Goal: Task Accomplishment & Management: Manage account settings

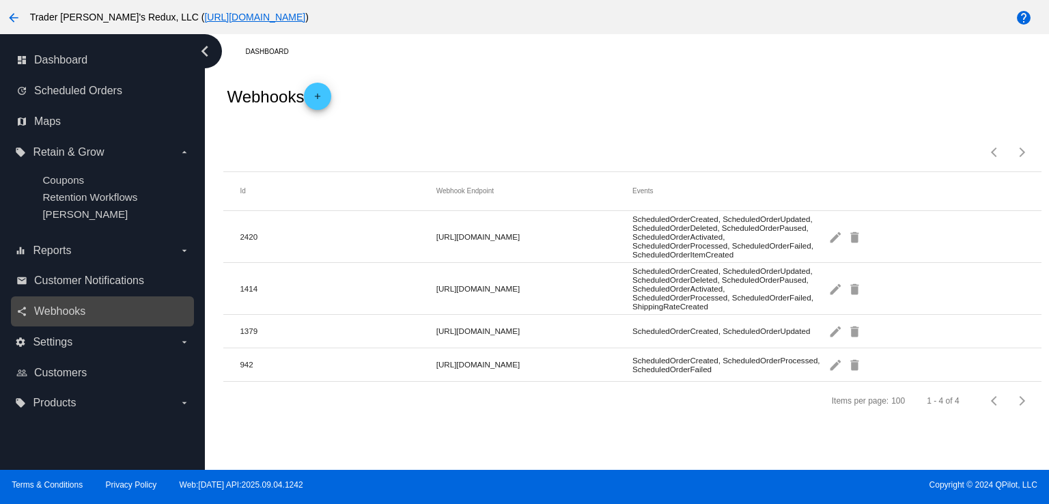
click at [120, 297] on div "share Webhooks" at bounding box center [102, 311] width 183 height 31
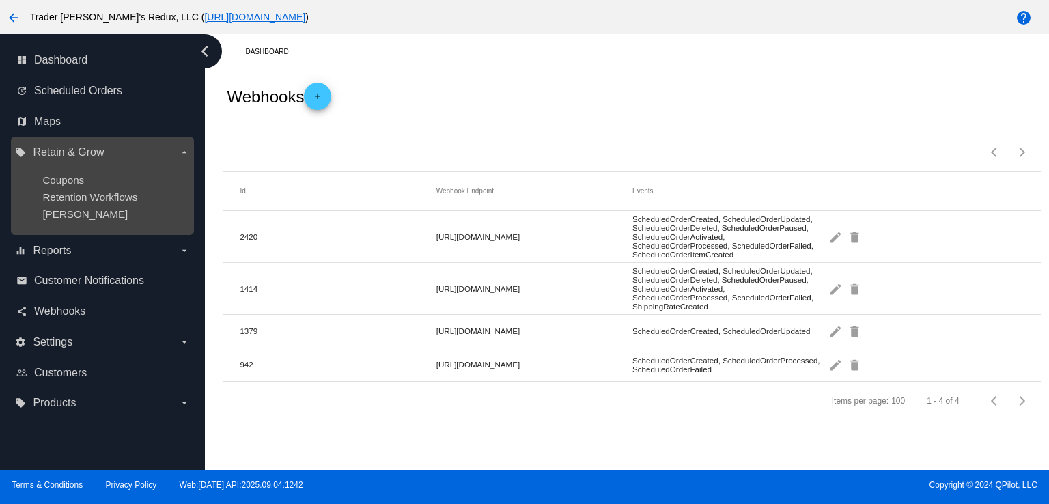
click at [123, 189] on ul "Coupons Retention Workflows [PERSON_NAME]" at bounding box center [102, 197] width 174 height 68
click at [48, 181] on span "Coupons" at bounding box center [63, 180] width 42 height 12
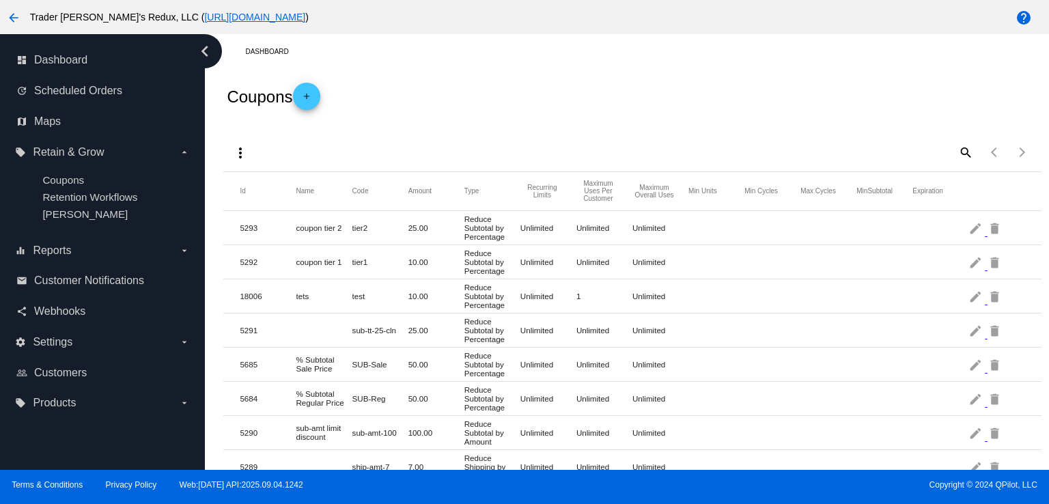
drag, startPoint x: 79, startPoint y: 298, endPoint x: 766, endPoint y: 219, distance: 690.9
click at [104, 295] on nav "dashboard Dashboard update Scheduled Orders map Maps local_offer Retain & Grow …" at bounding box center [102, 231] width 205 height 395
click at [641, 473] on div "Terms & Conditions Privacy Policy Web:[DATE] API:2025.09.04.1242 Copyright © 20…" at bounding box center [524, 487] width 1049 height 34
drag, startPoint x: 582, startPoint y: 447, endPoint x: 503, endPoint y: 479, distance: 85.2
click at [581, 450] on mat-row "5289 ship-amt-7 7.00 Reduce Shipping by [PERSON_NAME] Unlimited Unlimited Unlim…" at bounding box center [632, 467] width 818 height 34
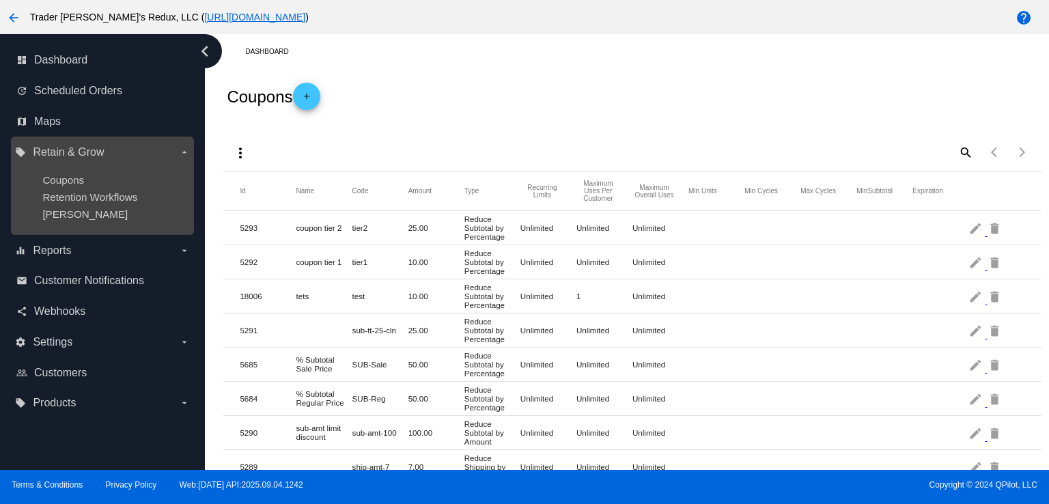
click at [50, 227] on ul "Coupons Retention Workflows [PERSON_NAME]" at bounding box center [102, 197] width 174 height 68
click at [63, 201] on span "Retention Workflows" at bounding box center [89, 197] width 95 height 12
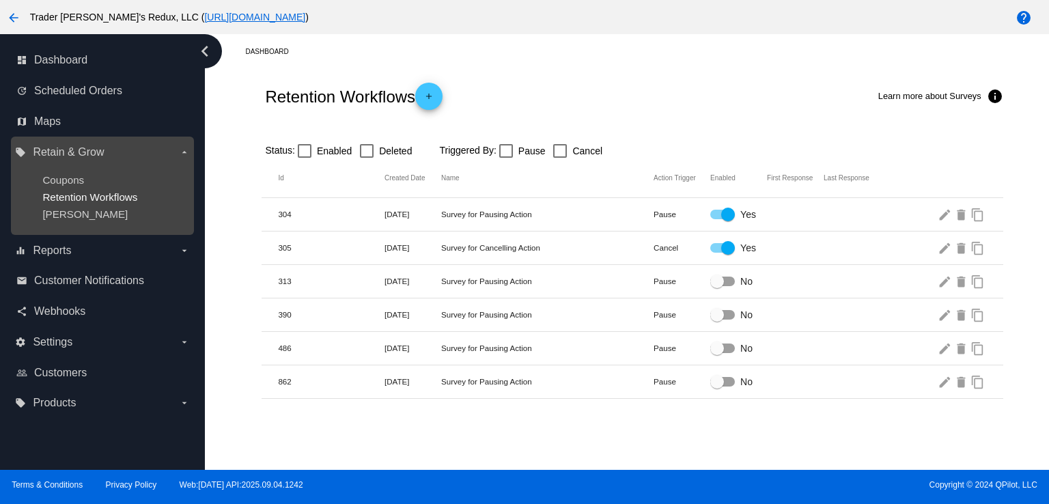
click at [76, 200] on span "Retention Workflows" at bounding box center [89, 197] width 95 height 12
click at [77, 199] on span "Retention Workflows" at bounding box center [89, 197] width 95 height 12
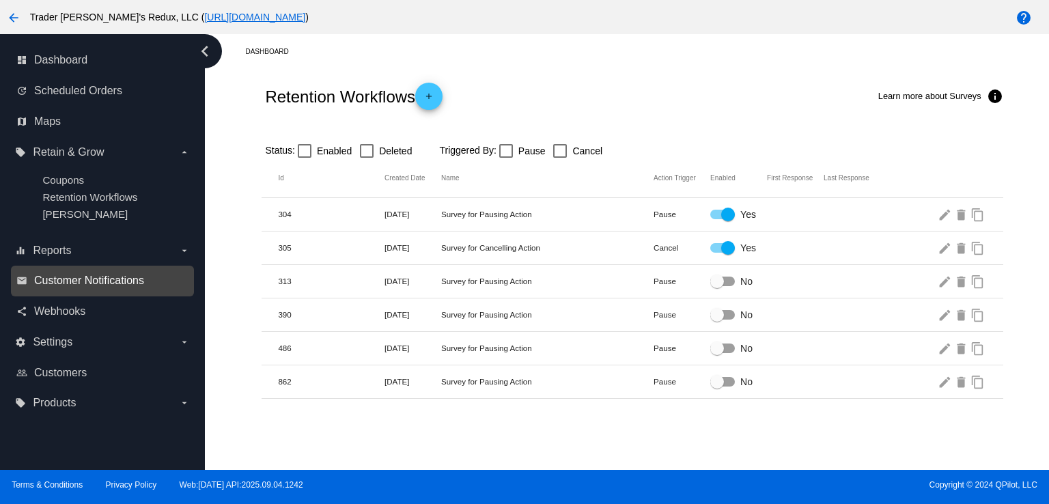
click at [63, 279] on span "Customer Notifications" at bounding box center [89, 281] width 110 height 12
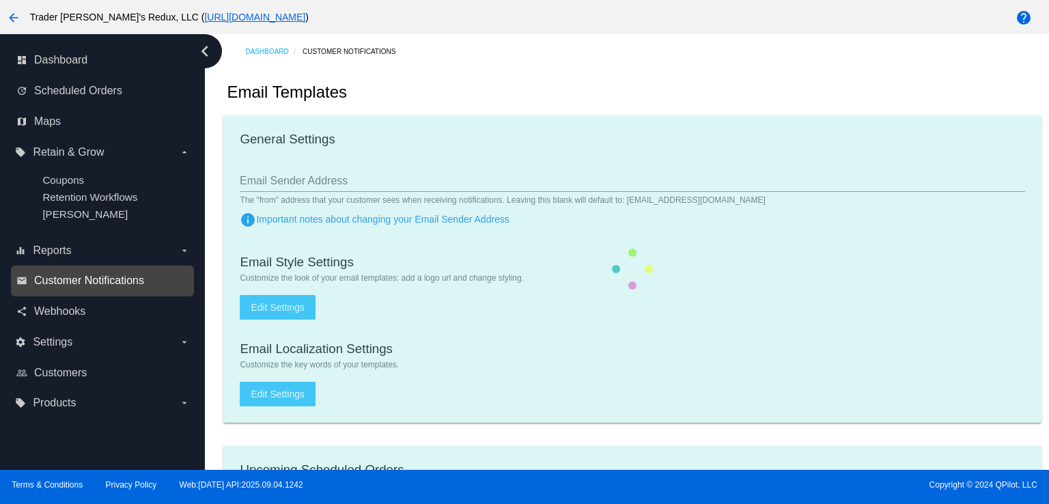
checkbox input "true"
type input "1"
checkbox input "true"
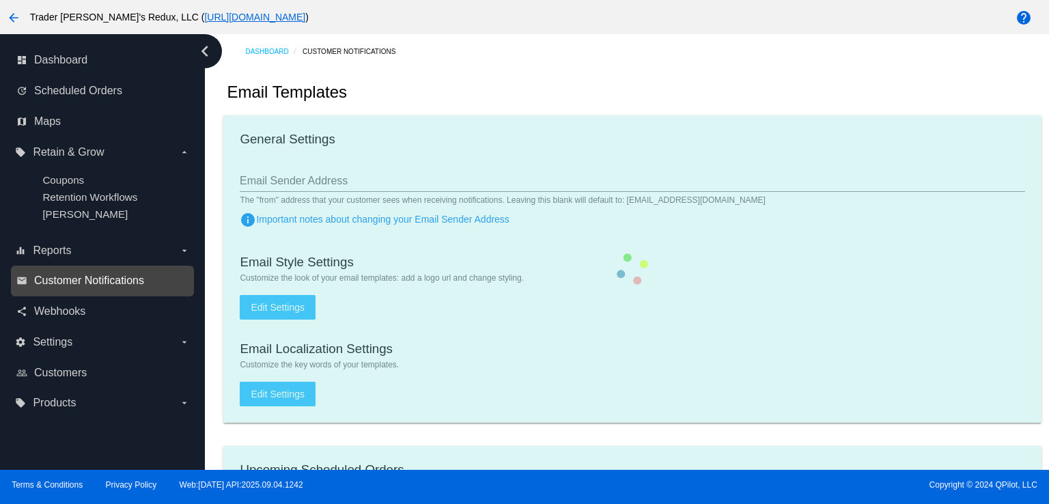
checkbox input "true"
type input "[EMAIL_ADDRESS][DOMAIN_NAME]"
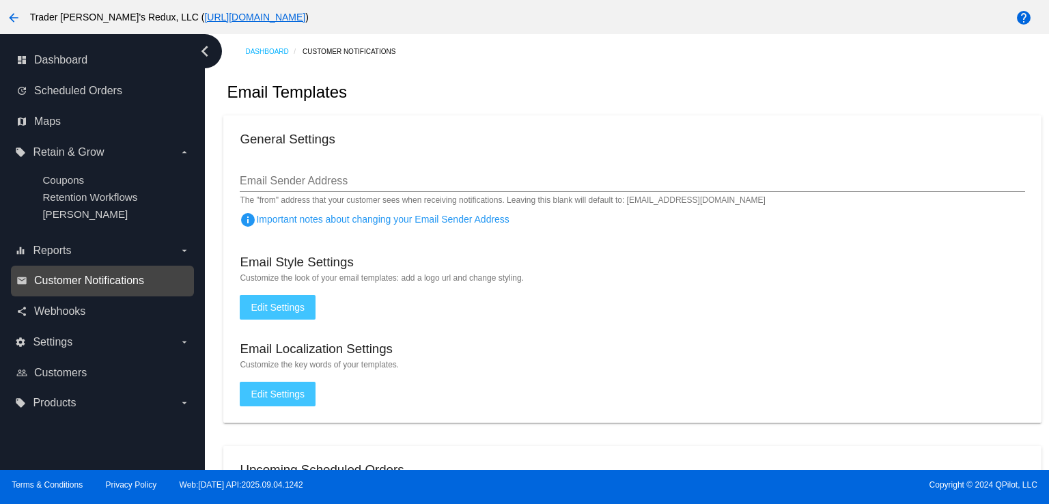
click at [92, 287] on span "Customer Notifications" at bounding box center [89, 281] width 110 height 12
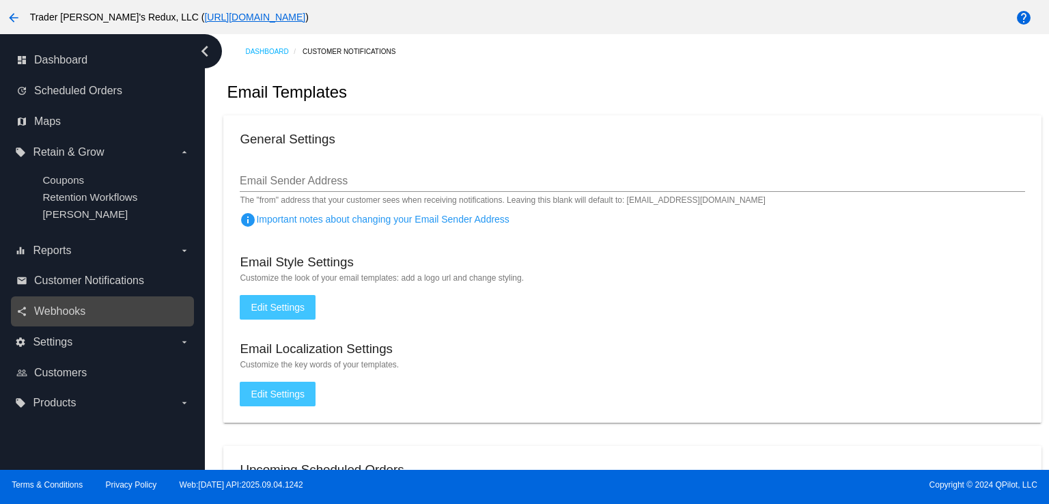
click at [89, 318] on link "share Webhooks" at bounding box center [102, 312] width 173 height 22
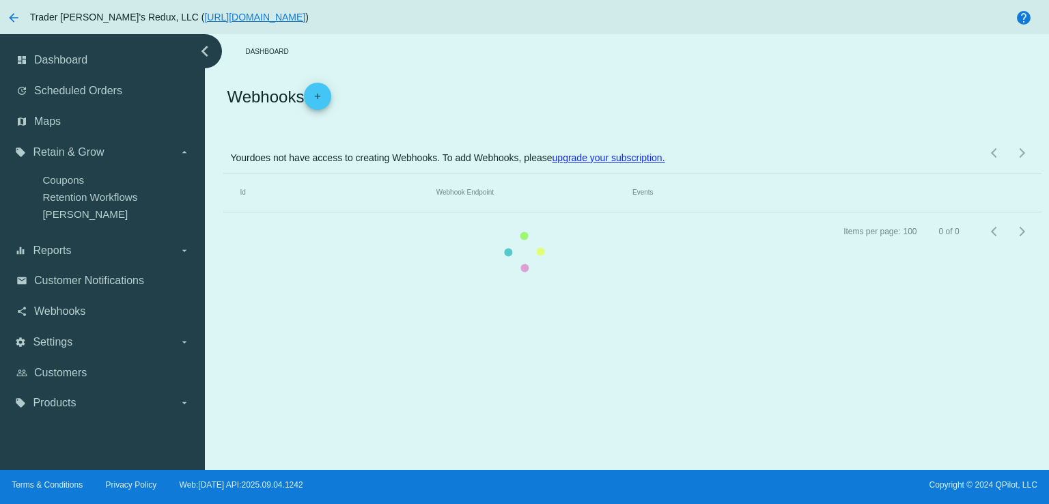
click at [223, 212] on mat-table "Id Webhook Endpoint Events" at bounding box center [632, 192] width 818 height 39
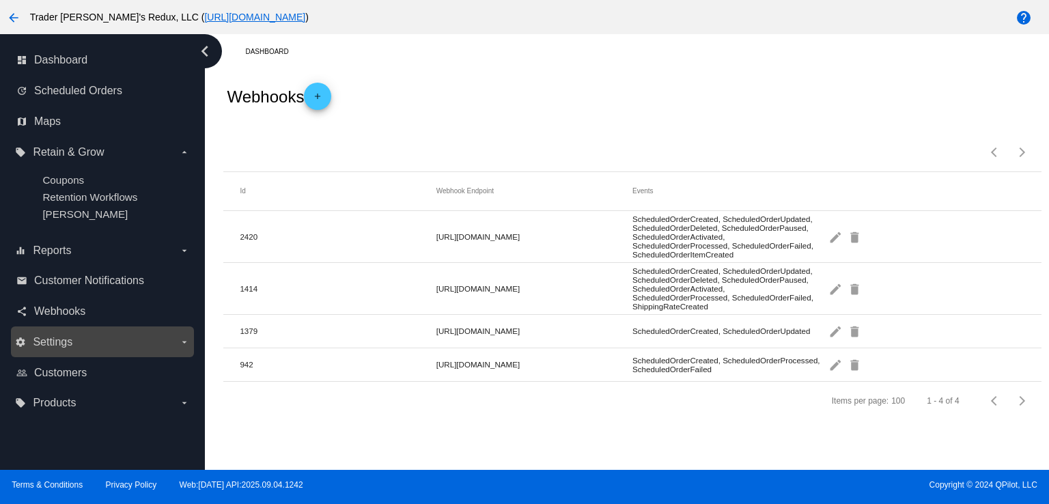
click at [64, 339] on span "Settings" at bounding box center [53, 342] width 40 height 12
click at [0, 0] on input "settings Settings arrow_drop_down" at bounding box center [0, 0] width 0 height 0
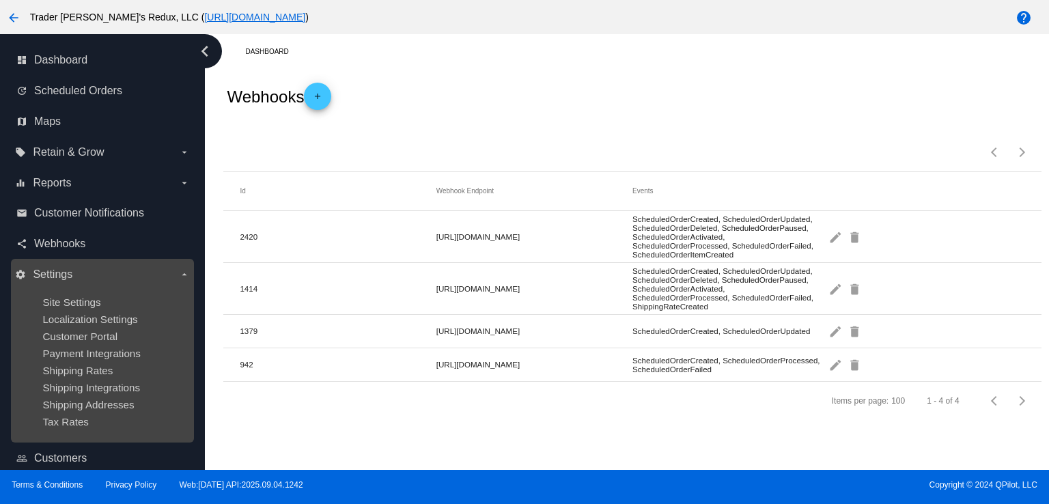
click at [77, 329] on ul "Site Settings Localization Settings Customer Portal Payment Integrations Shippi…" at bounding box center [102, 361] width 174 height 153
click at [77, 320] on span "Localization Settings" at bounding box center [89, 319] width 95 height 12
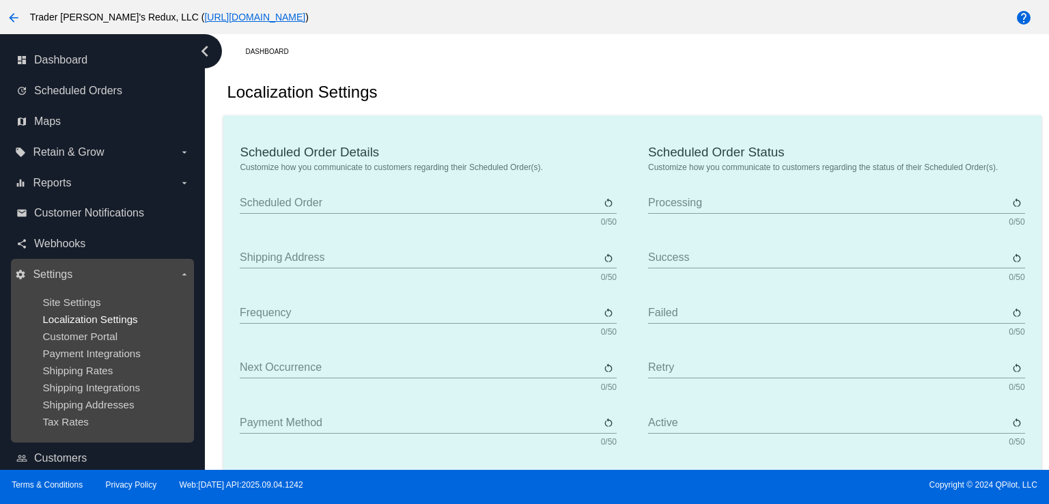
type input "Scheduled Order"
type input "Shipping address"
type input "Frequency"
type input "Next occurrence"
type input "Payment method"
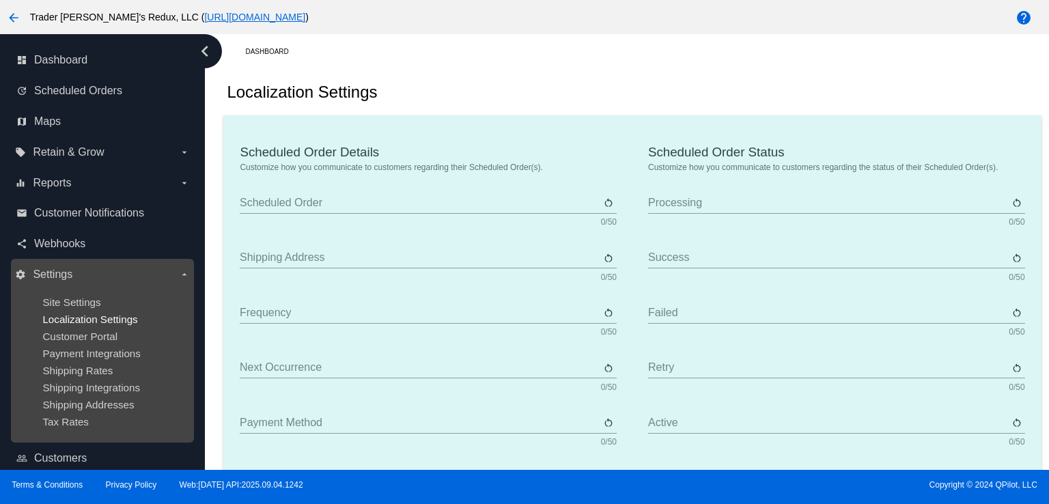
type input "Product"
type input "Quantity"
type input "Price"
type input "Out of stock"
type input "Subtotal"
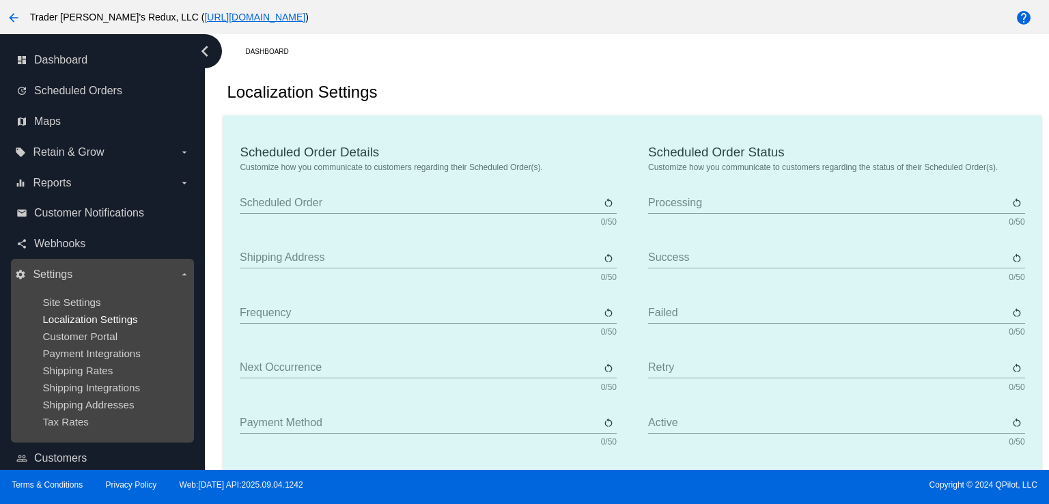
type input "Shipping"
type input "Tax"
type input "TBD"
type input "Total"
type input "No payment method"
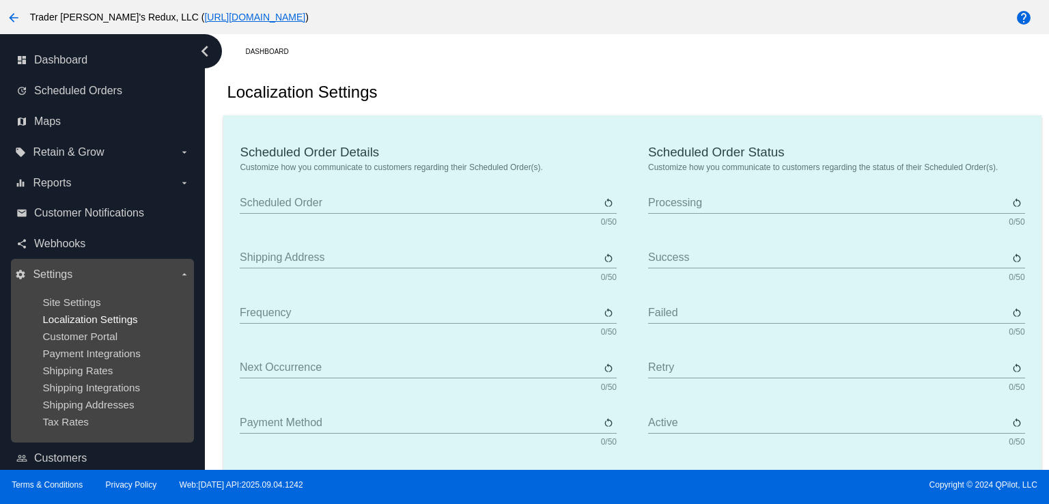
type input "Subscribe"
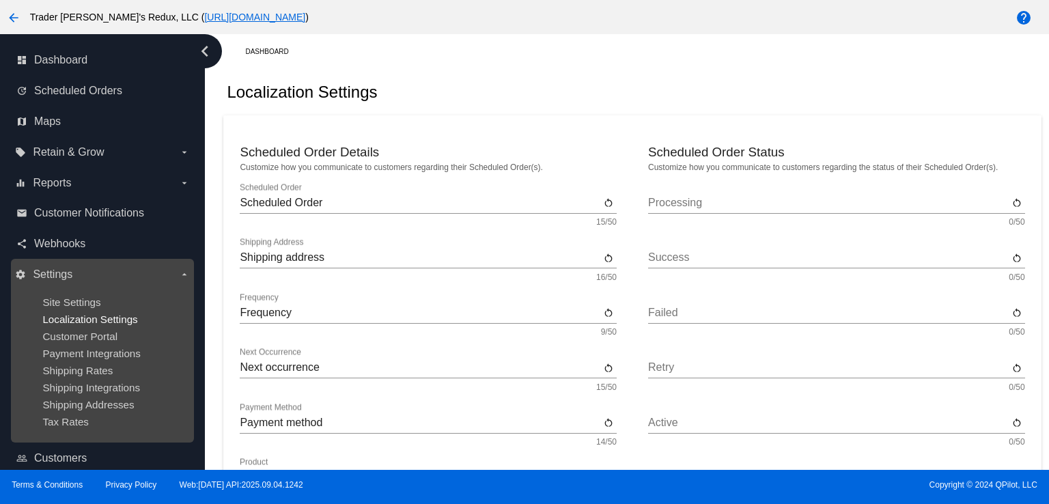
click at [77, 320] on span "Localization Settings" at bounding box center [89, 319] width 95 height 12
click at [92, 329] on ul "Site Settings Localization Settings Customer Portal Payment Integrations Shippi…" at bounding box center [102, 361] width 174 height 153
click at [90, 320] on span "Localization Settings" at bounding box center [89, 319] width 95 height 12
click at [87, 301] on span "Site Settings" at bounding box center [71, 302] width 58 height 12
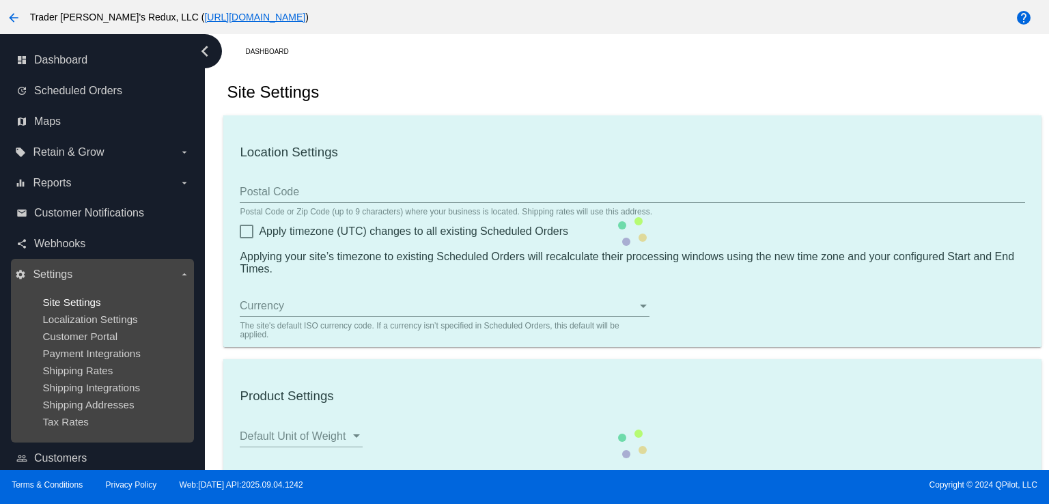
type input "80034"
checkbox input "true"
type input "09:00"
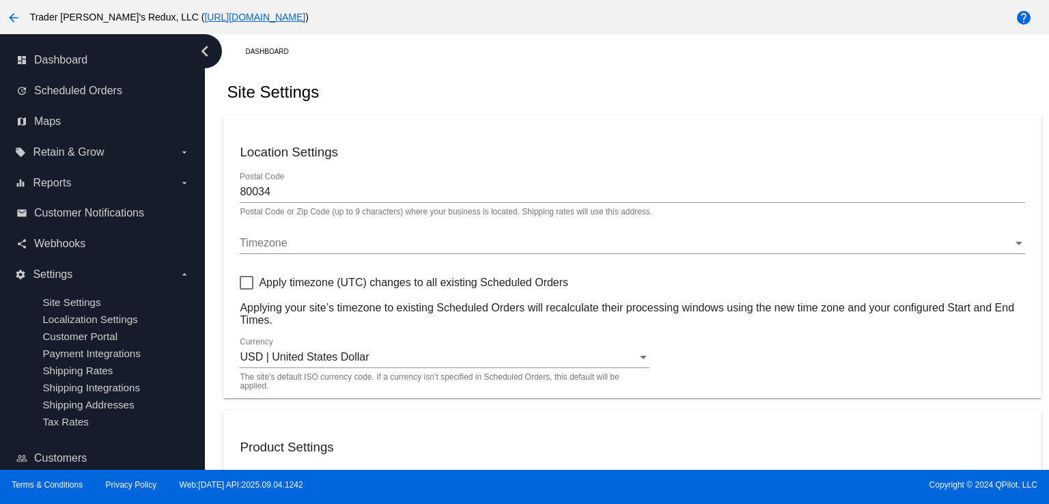
checkbox input "true"
click at [144, 214] on link "email Customer Notifications" at bounding box center [102, 213] width 173 height 22
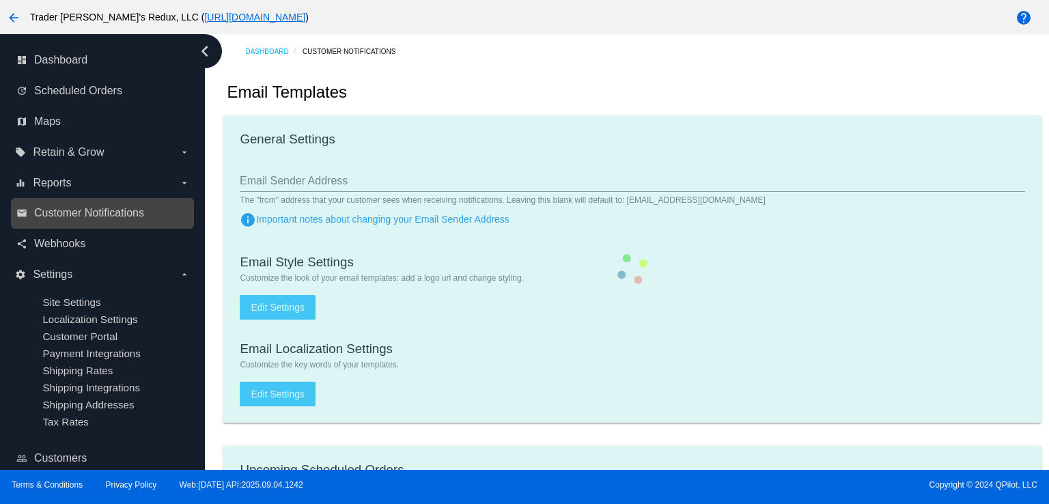
checkbox input "true"
type input "1"
checkbox input "true"
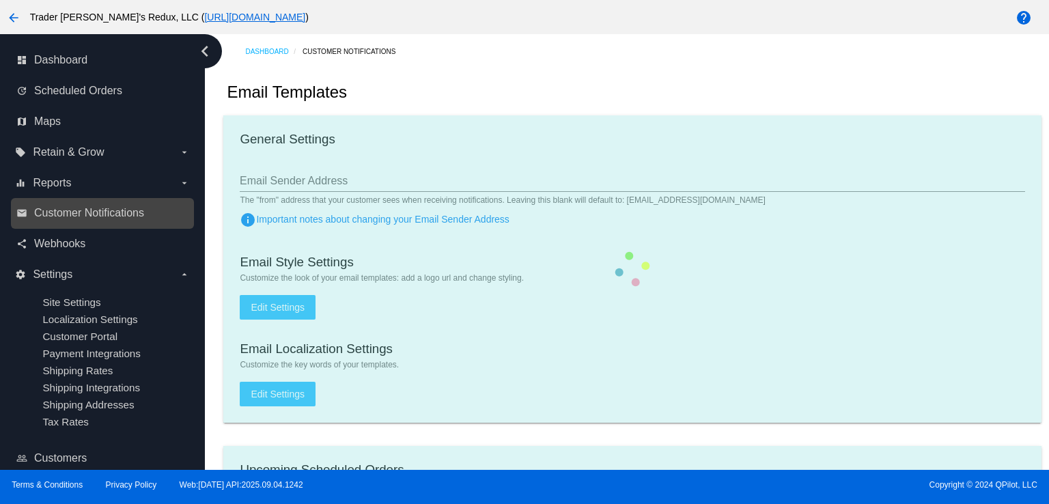
checkbox input "true"
type input "[EMAIL_ADDRESS][DOMAIN_NAME]"
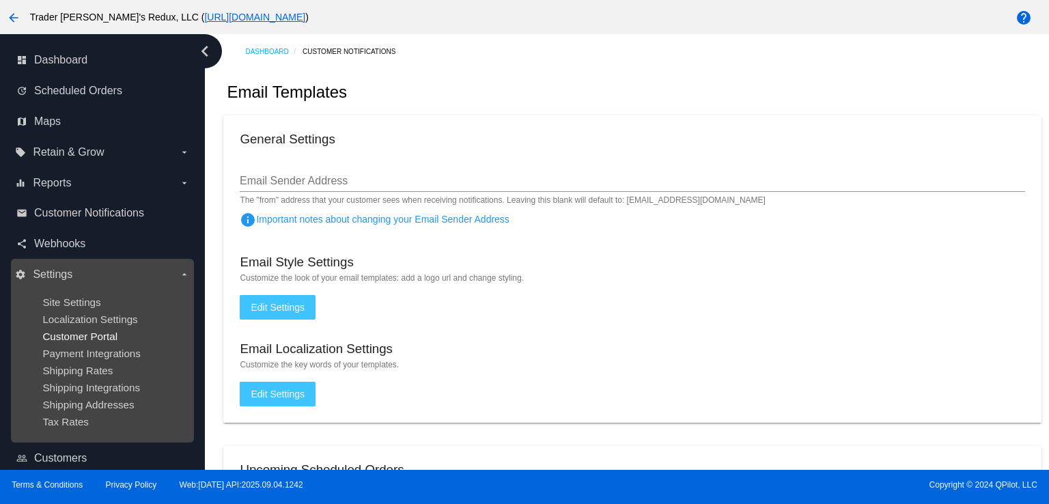
click at [57, 331] on span "Customer Portal" at bounding box center [79, 337] width 75 height 12
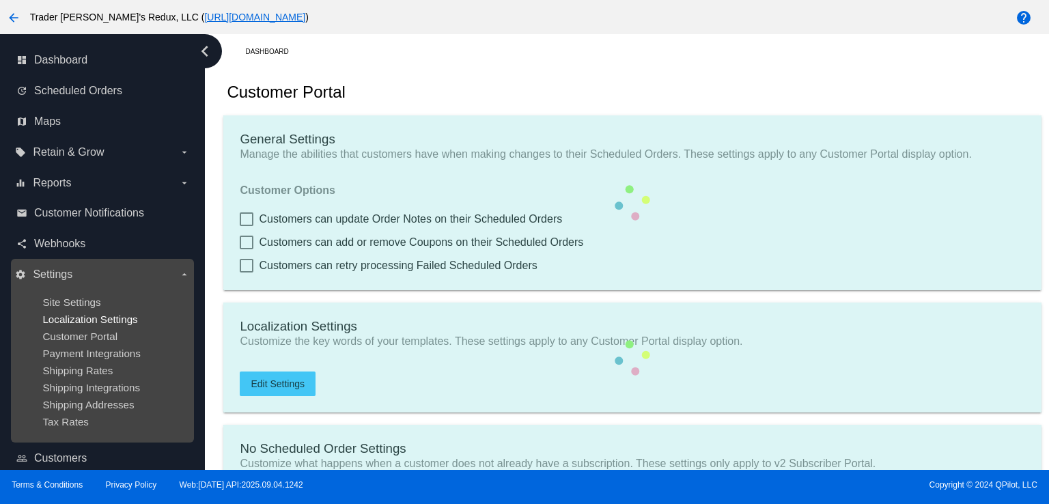
click at [81, 313] on span "Localization Settings" at bounding box center [89, 319] width 95 height 12
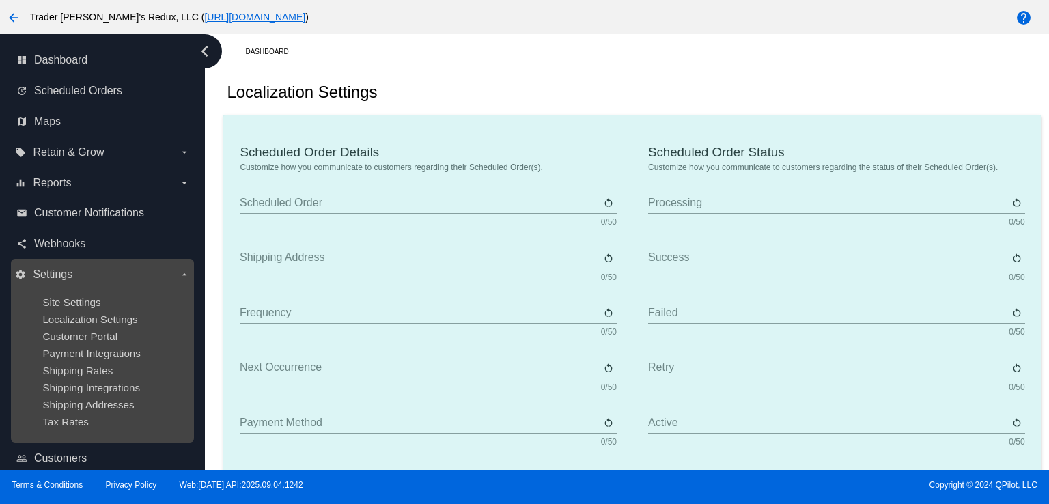
click at [83, 289] on ul "Site Settings Localization Settings Customer Portal Payment Integrations Shippi…" at bounding box center [102, 361] width 174 height 153
type input "Scheduled Order"
type input "Shipping address"
type input "Frequency"
type input "Next occurrence"
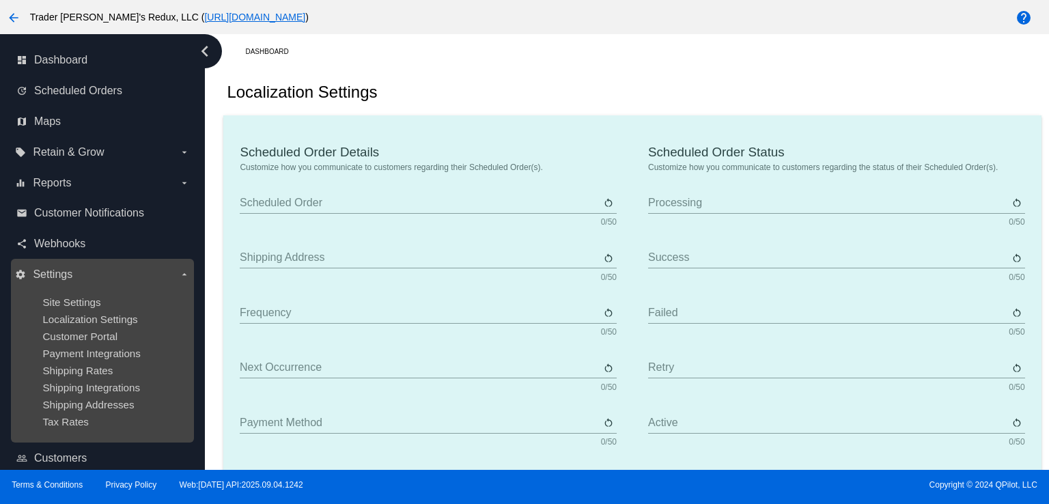
type input "Payment method"
type input "Product"
type input "Quantity"
type input "Price"
type input "Out of stock"
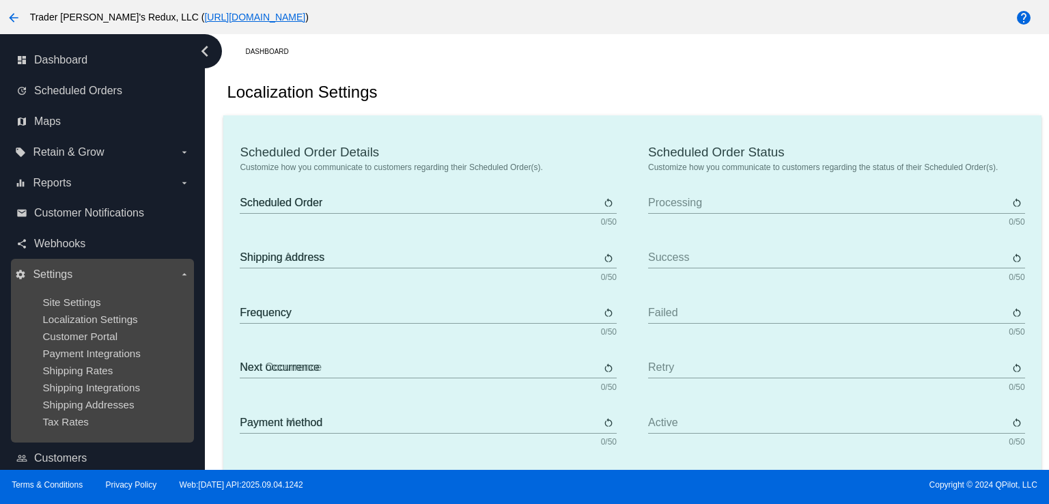
type input "Subtotal"
type input "Shipping"
type input "Tax"
type input "TBD"
type input "Total"
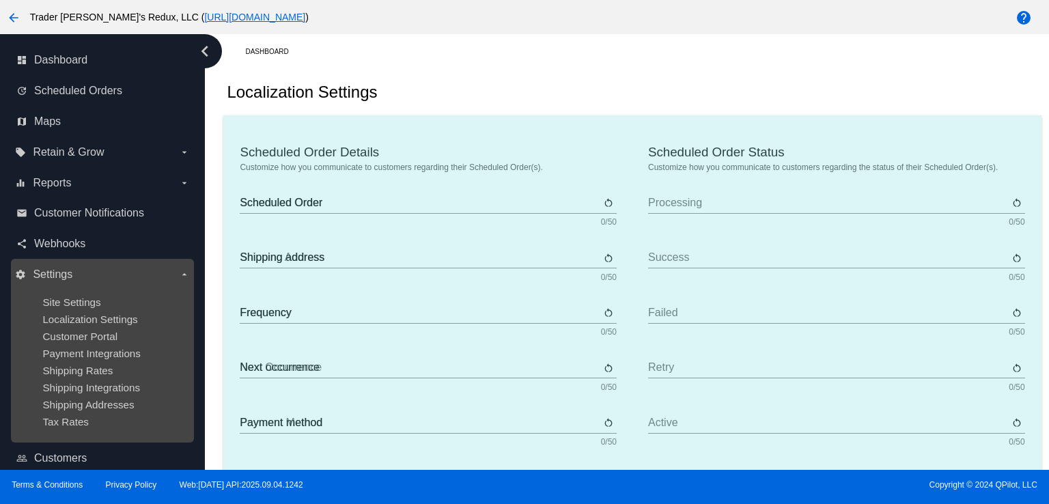
type input "No payment method"
type input "Subscribe"
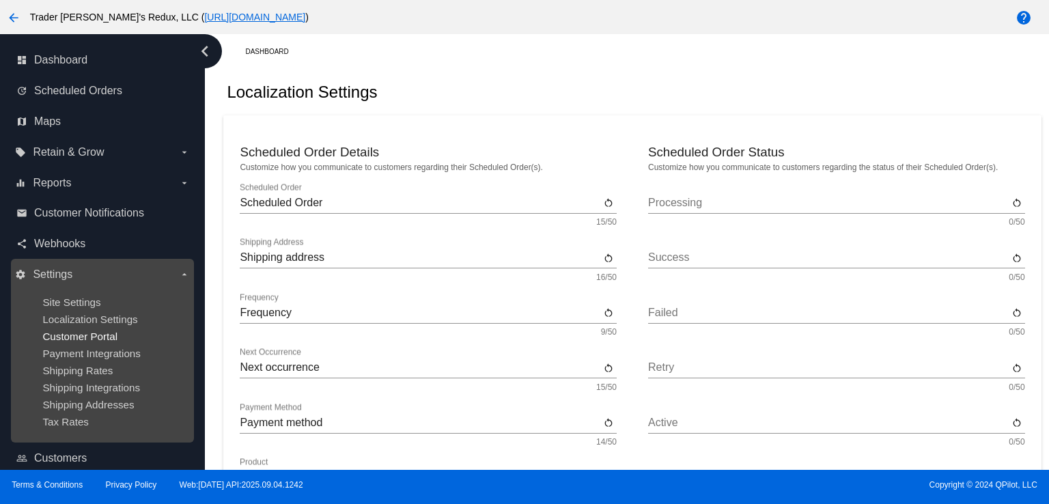
click at [109, 335] on span "Customer Portal" at bounding box center [79, 337] width 75 height 12
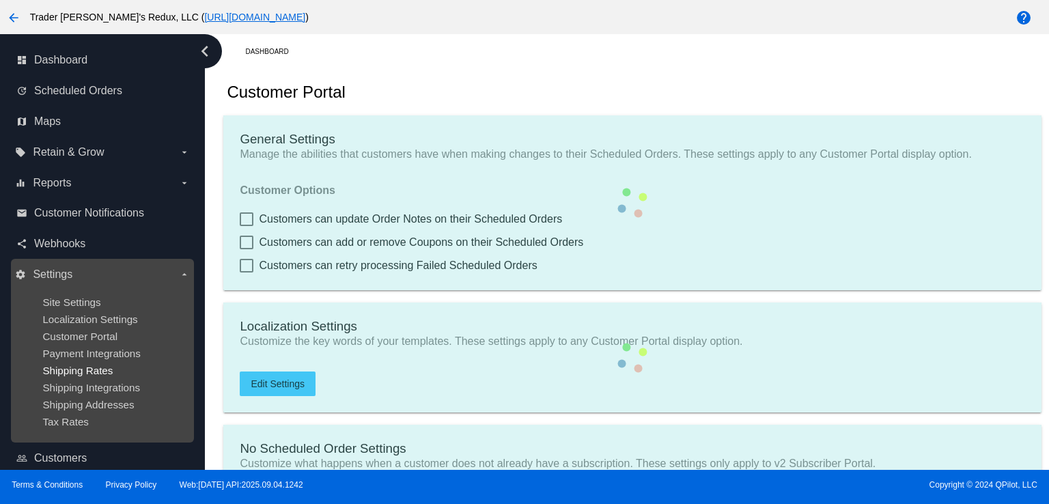
checkbox input "true"
type input "Create a Subscription"
type input "[URL][DOMAIN_NAME]"
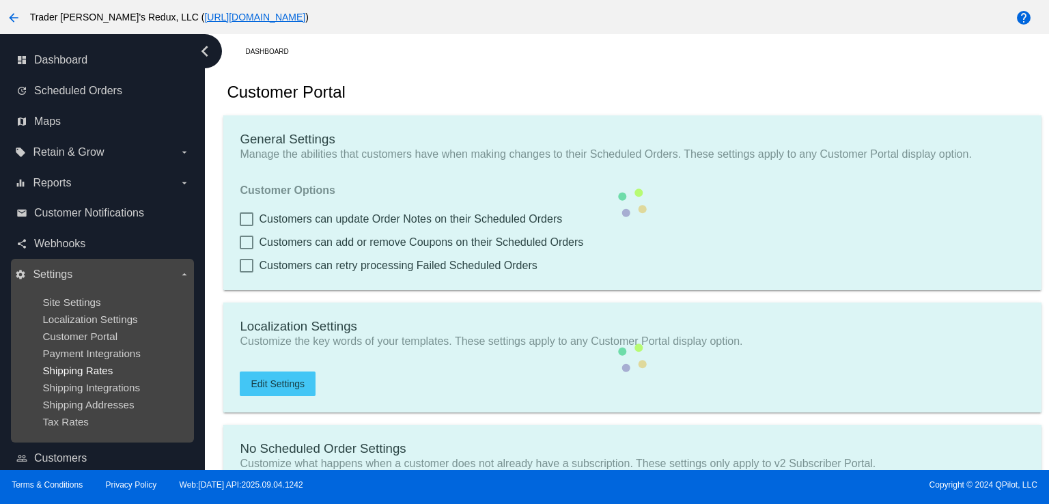
checkbox input "true"
type input "1"
type input "20"
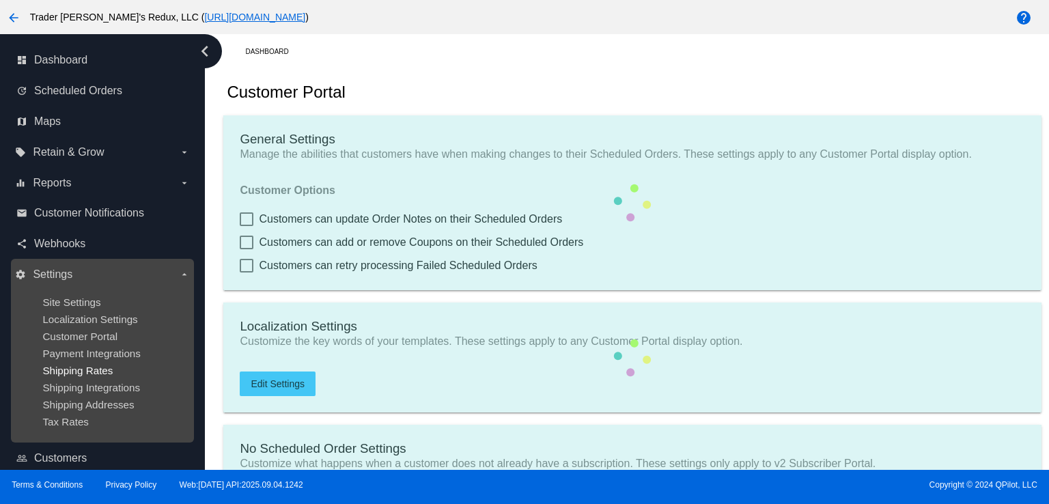
type input "500"
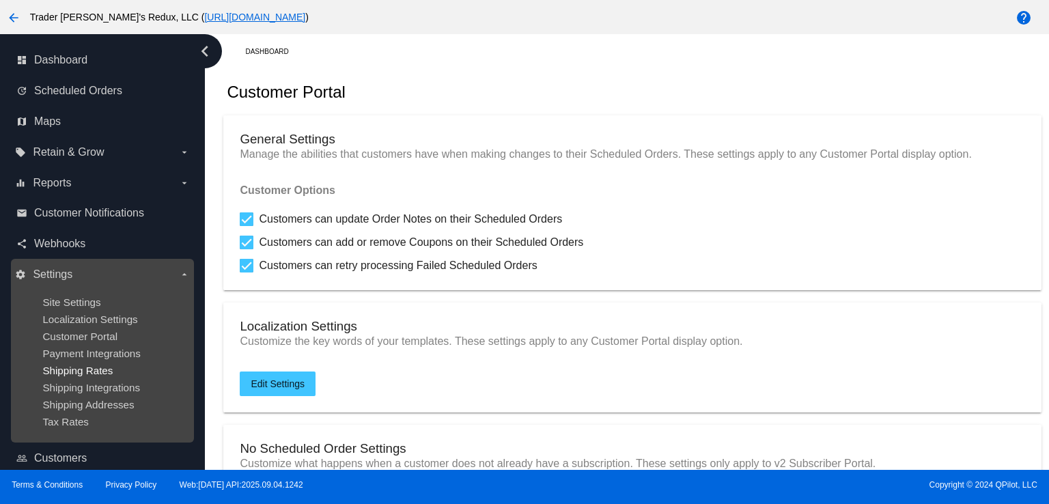
click at [100, 376] on span "Shipping Rates" at bounding box center [77, 371] width 70 height 12
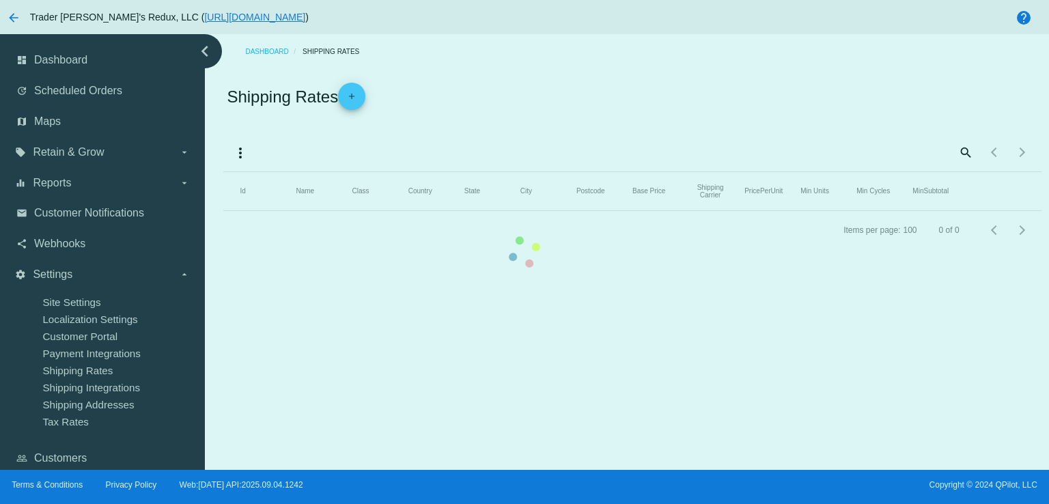
click at [223, 211] on mat-table "Id Name Class Country State City Postcode Base Price Shipping Carrier PricePerU…" at bounding box center [632, 191] width 818 height 39
drag, startPoint x: 59, startPoint y: 359, endPoint x: 80, endPoint y: 356, distance: 20.7
click at [223, 211] on mat-table "Id Name Class Country State City Postcode Base Price Shipping Carrier PricePerU…" at bounding box center [632, 191] width 818 height 39
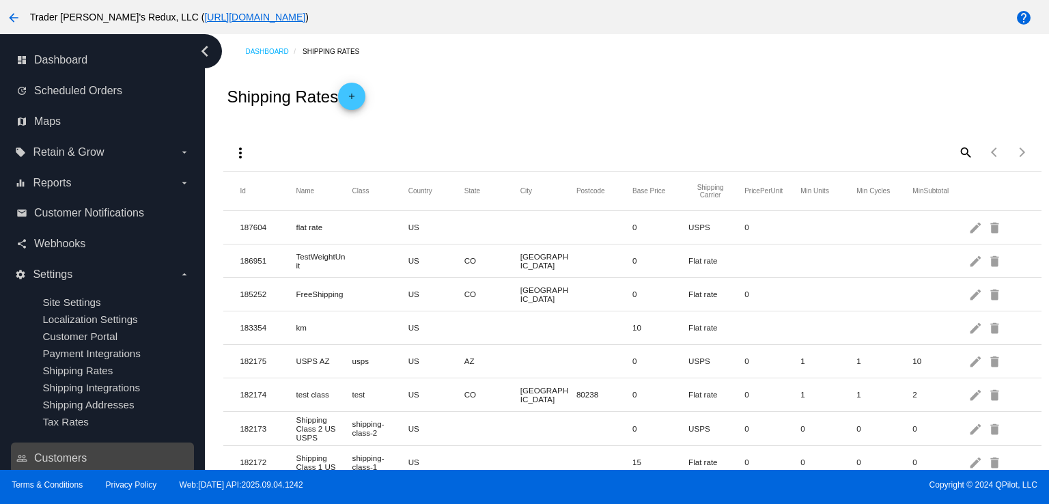
drag, startPoint x: 206, startPoint y: 503, endPoint x: 120, endPoint y: 462, distance: 95.0
click at [194, 501] on div "Terms & Conditions Privacy Policy Web:[DATE] API:2025.09.04.1242 Copyright © 20…" at bounding box center [524, 487] width 1049 height 34
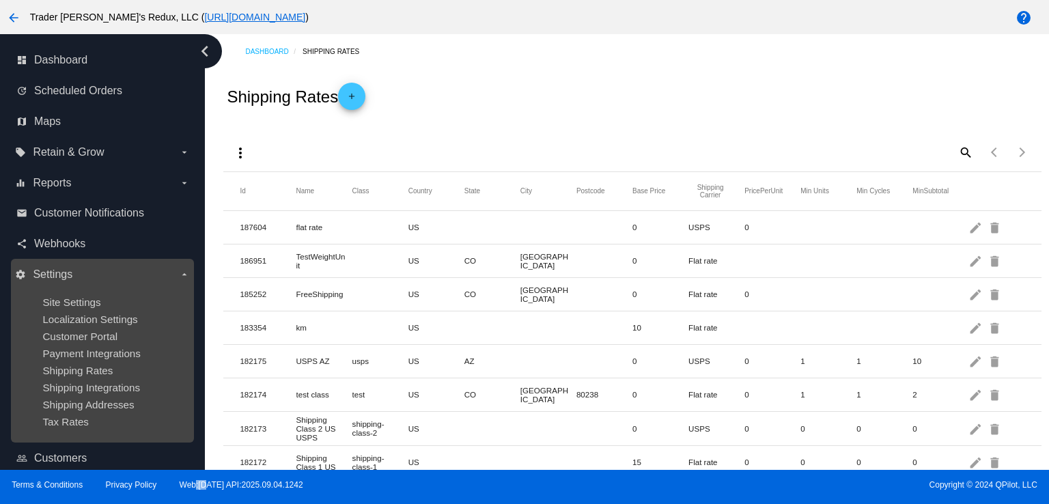
click at [44, 348] on ul "Site Settings Localization Settings Customer Portal Payment Integrations Shippi…" at bounding box center [102, 361] width 174 height 153
click at [116, 335] on span "Customer Portal" at bounding box center [79, 337] width 75 height 12
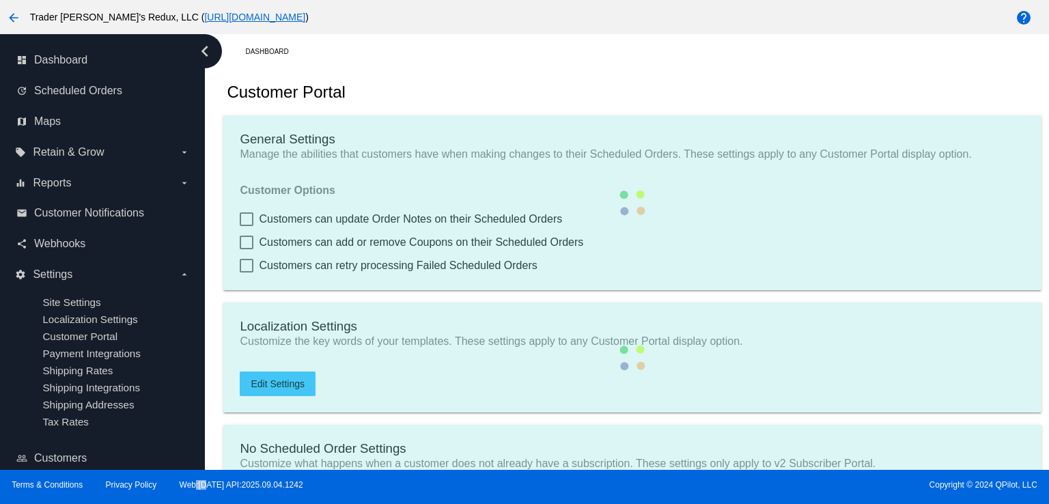
checkbox input "true"
type input "Create a Subscription"
type input "[URL][DOMAIN_NAME]"
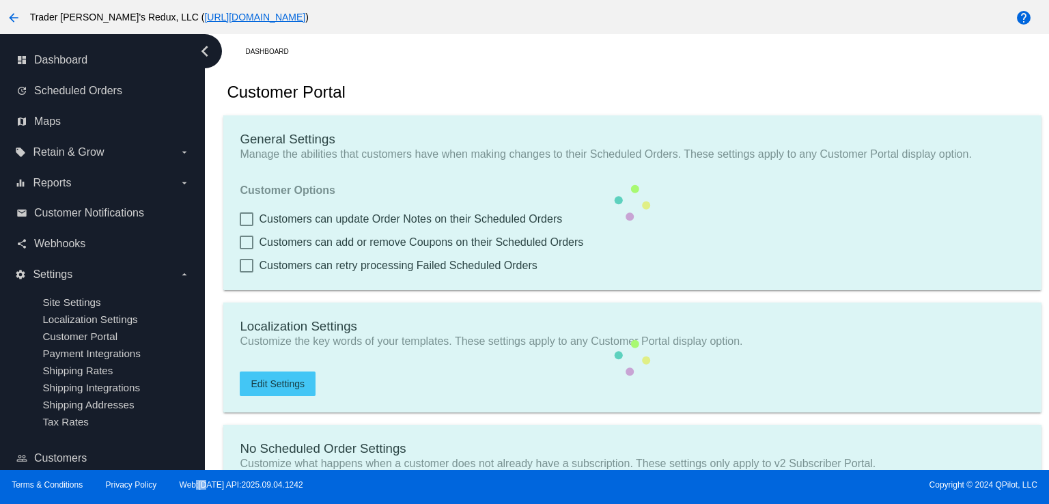
checkbox input "true"
type input "1"
type input "20"
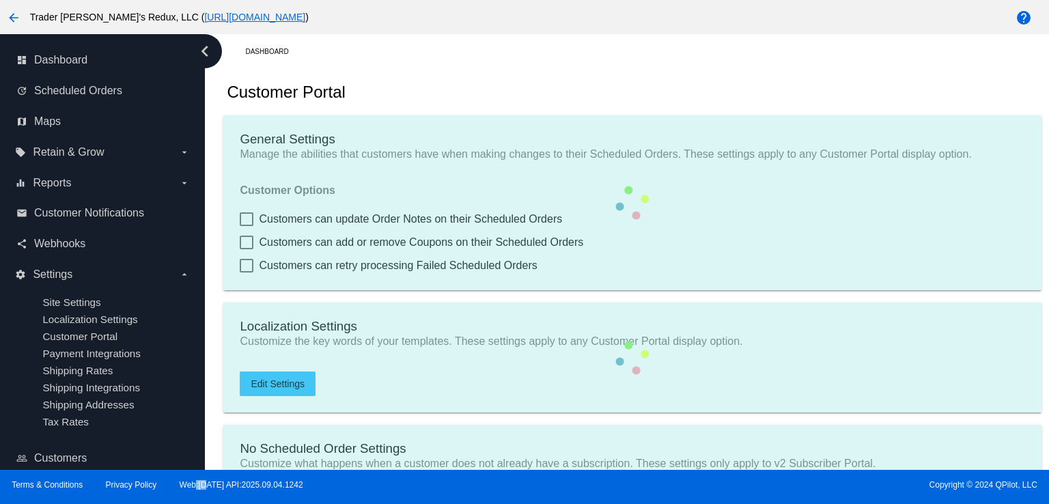
type input "500"
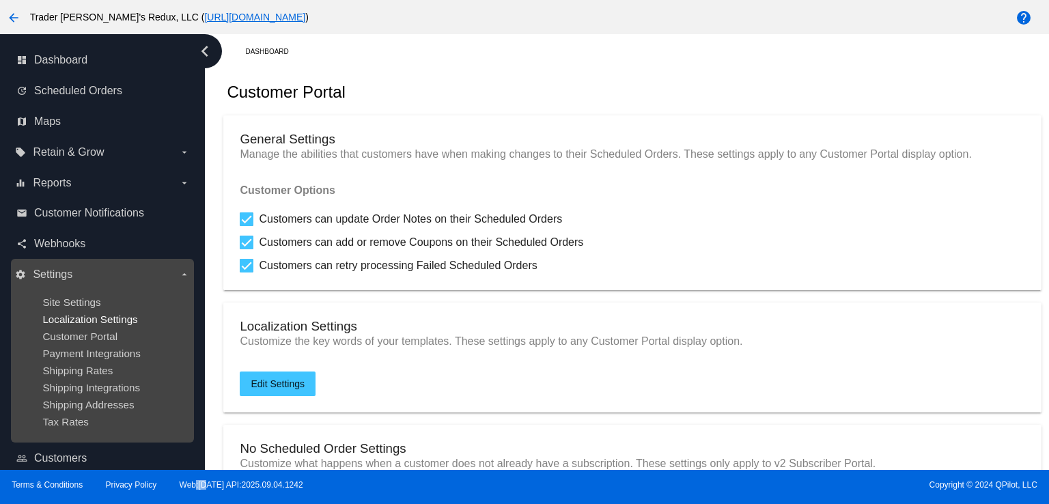
click at [75, 322] on span "Localization Settings" at bounding box center [89, 319] width 95 height 12
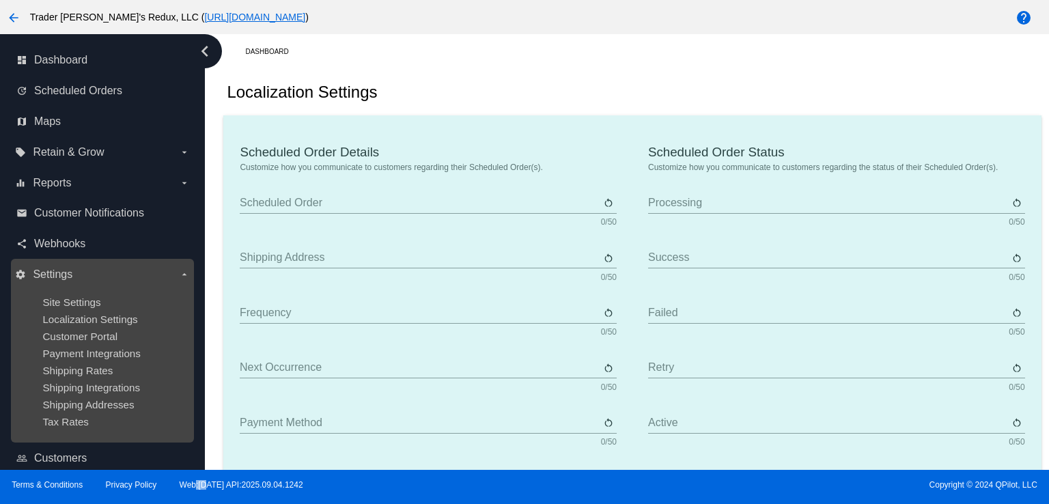
click at [76, 309] on ul "Site Settings Localization Settings Customer Portal Payment Integrations Shippi…" at bounding box center [102, 361] width 174 height 153
click at [78, 303] on span "Site Settings" at bounding box center [71, 302] width 58 height 12
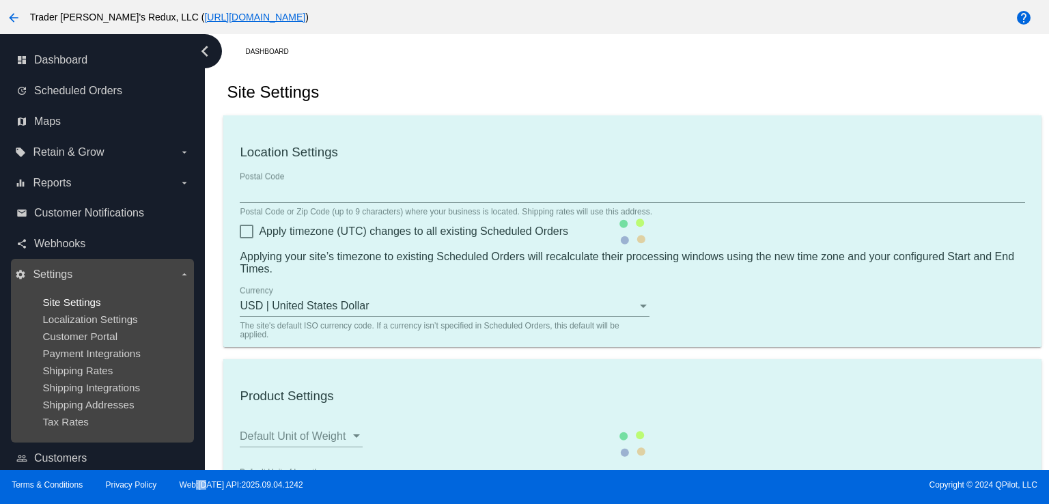
type input "80034"
checkbox input "true"
type input "09:00"
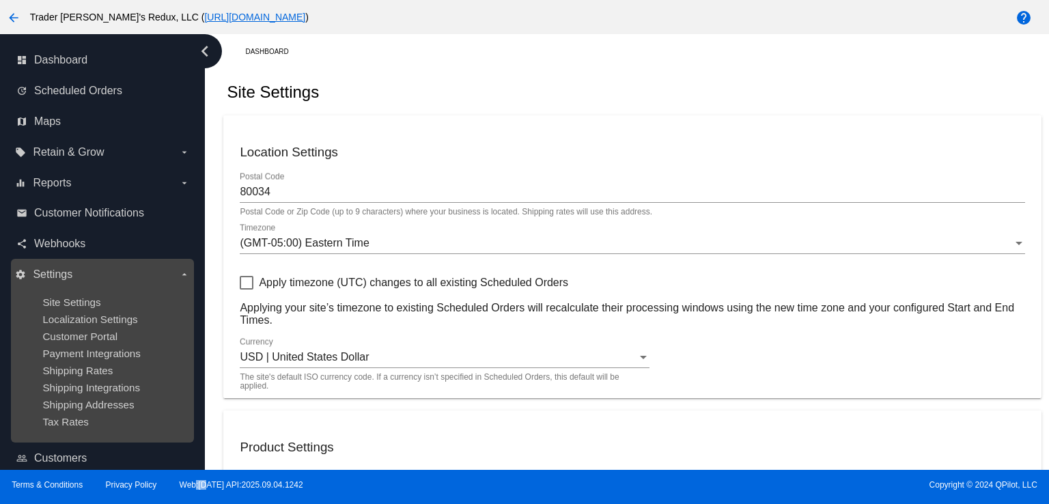
checkbox input "true"
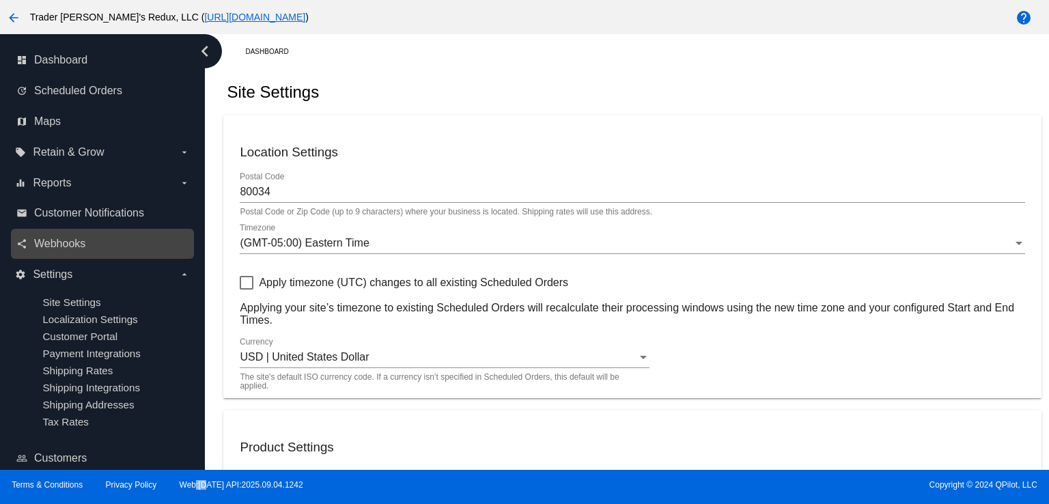
click at [85, 255] on div "share Webhooks" at bounding box center [102, 244] width 183 height 31
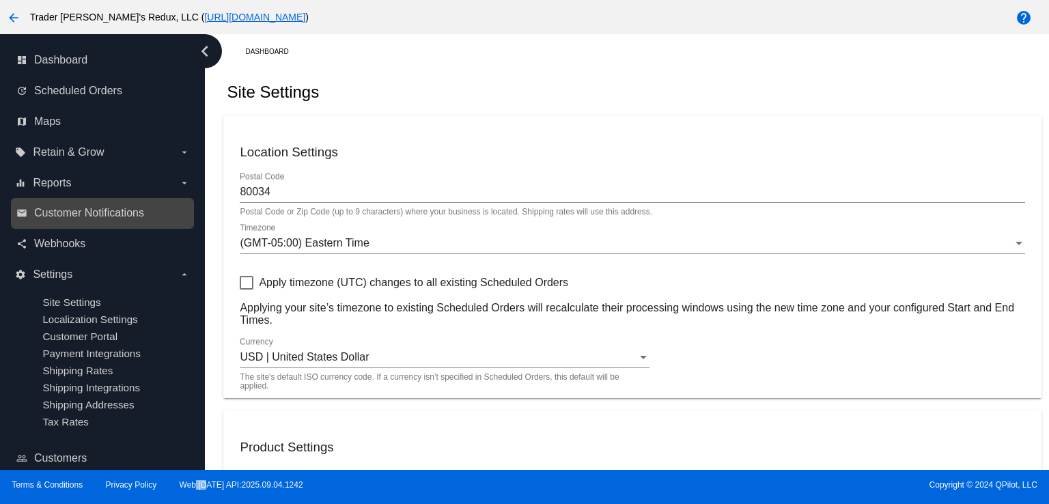
click at [85, 227] on div "email Customer Notifications" at bounding box center [102, 213] width 183 height 31
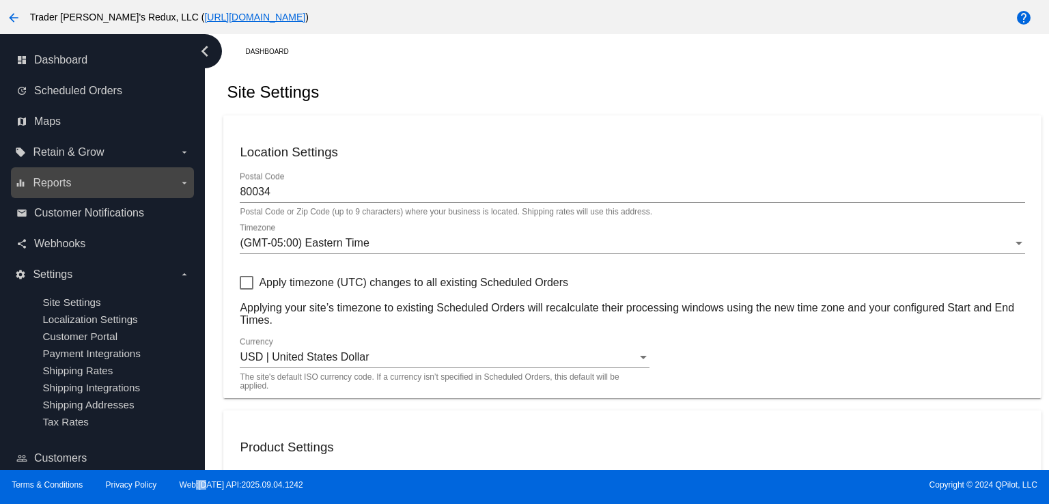
click at [81, 192] on label "equalizer Reports arrow_drop_down" at bounding box center [102, 183] width 174 height 22
click at [0, 0] on input "equalizer Reports arrow_drop_down" at bounding box center [0, 0] width 0 height 0
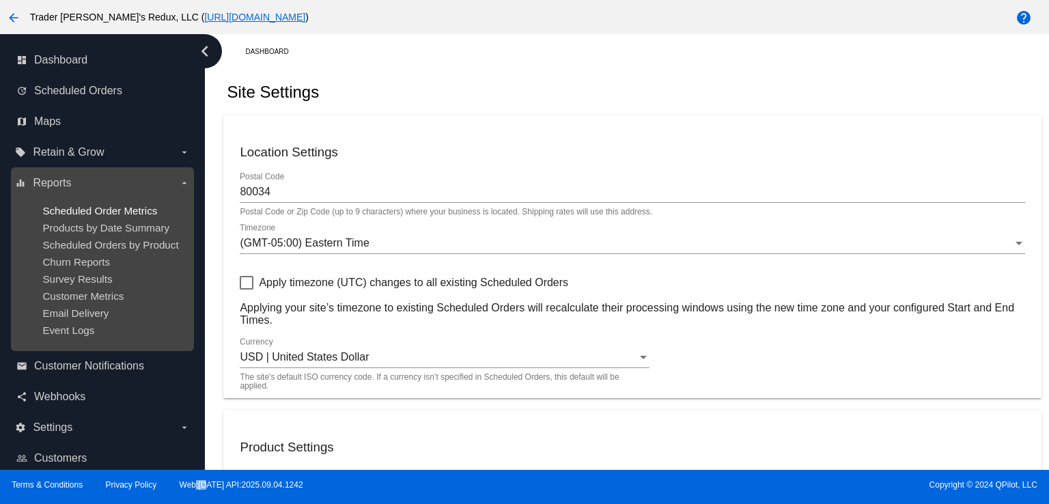
click at [71, 206] on span "Scheduled Order Metrics" at bounding box center [99, 211] width 115 height 12
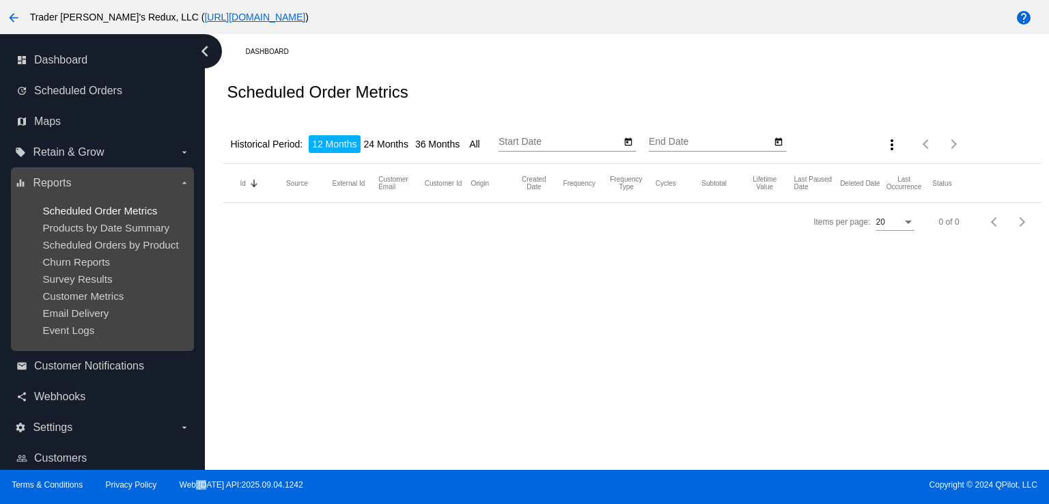
type input "[DATE]"
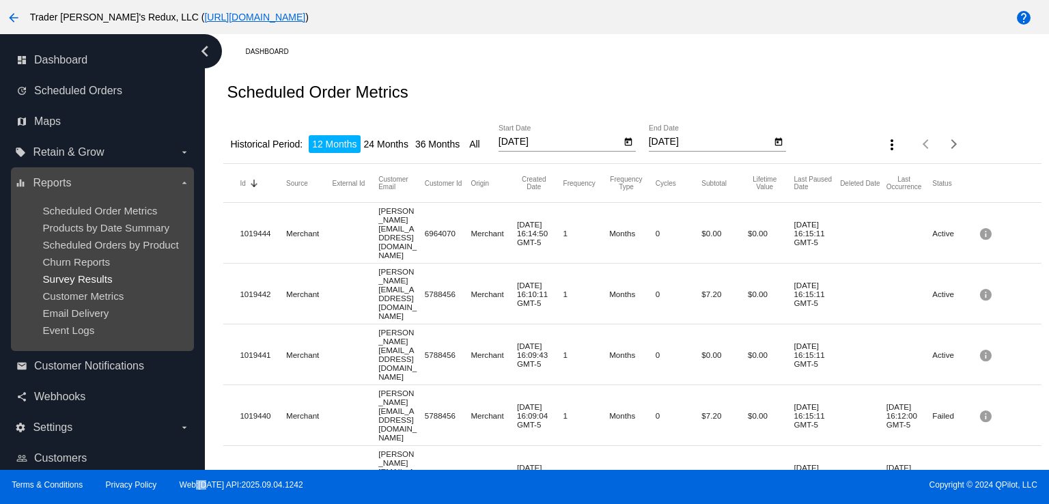
click at [68, 275] on span "Survey Results" at bounding box center [77, 279] width 70 height 12
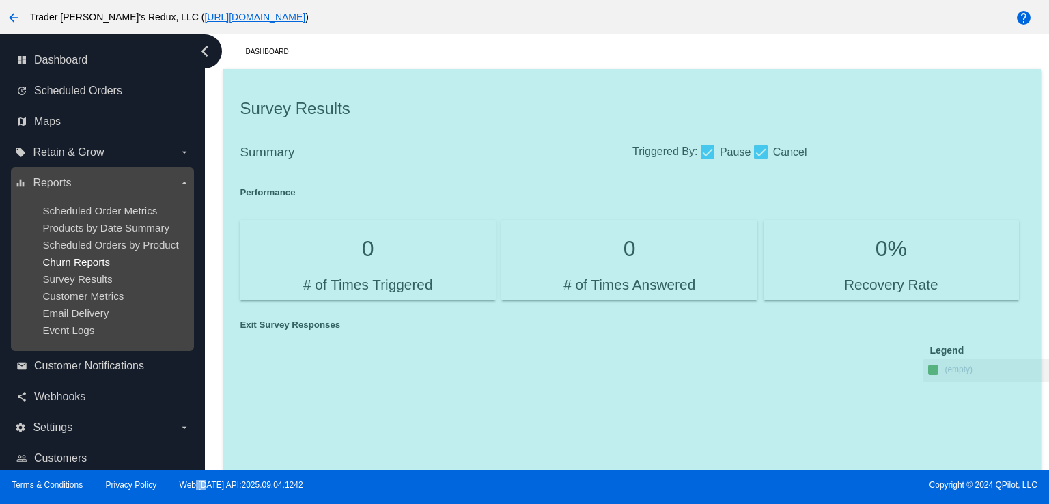
click at [75, 260] on span "Churn Reports" at bounding box center [76, 262] width 68 height 12
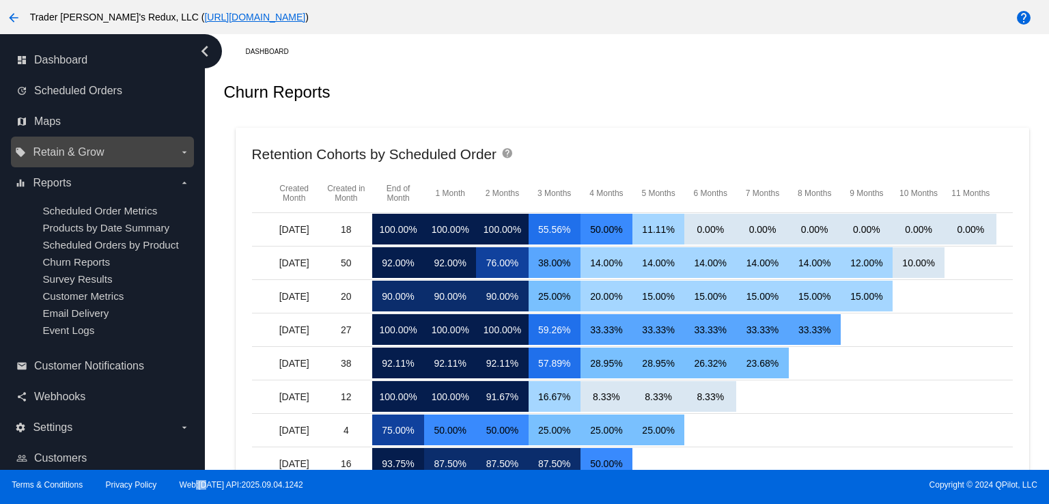
click at [100, 158] on span "Retain & Grow" at bounding box center [68, 152] width 71 height 12
click at [0, 0] on input "local_offer Retain & Grow arrow_drop_down" at bounding box center [0, 0] width 0 height 0
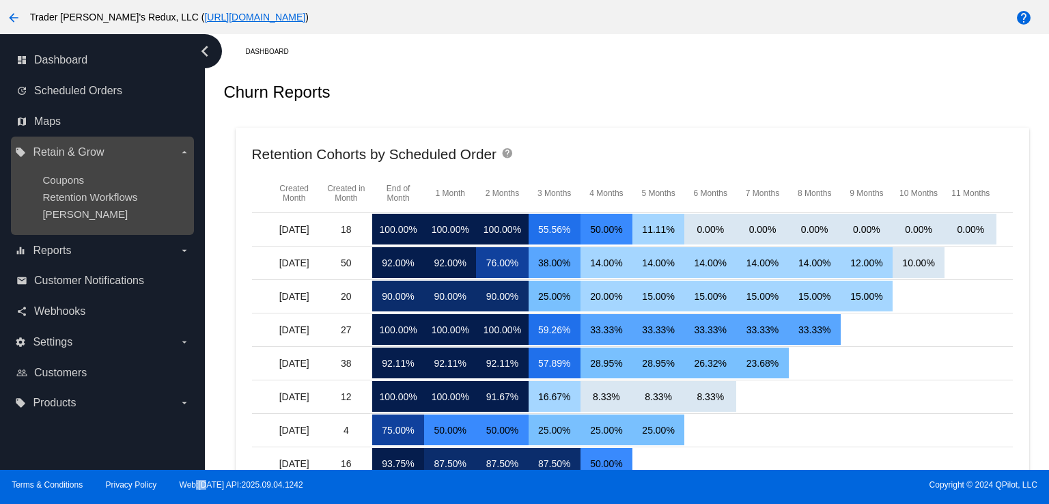
click at [38, 183] on ul "Coupons Retention Workflows [PERSON_NAME]" at bounding box center [102, 197] width 174 height 68
click at [51, 183] on span "Coupons" at bounding box center [63, 180] width 42 height 12
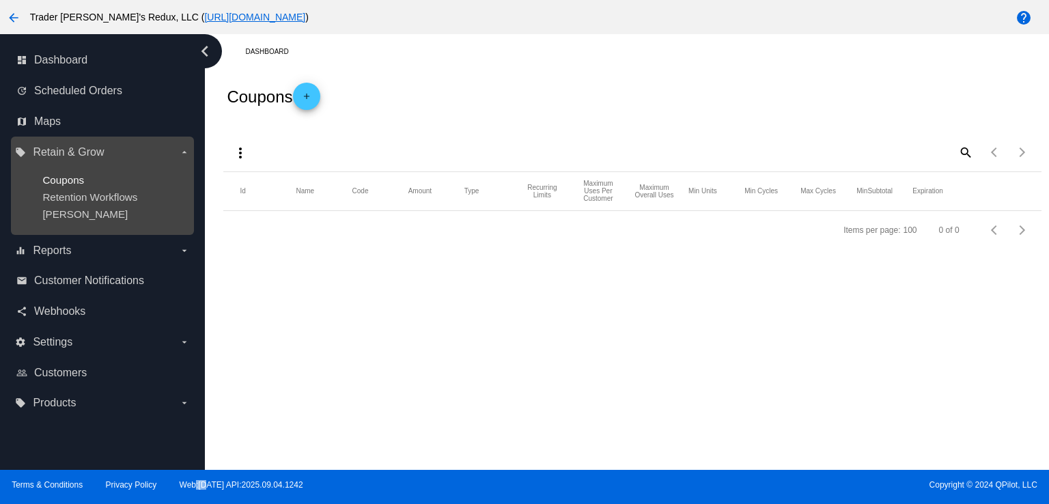
click at [51, 183] on span "Coupons" at bounding box center [63, 180] width 42 height 12
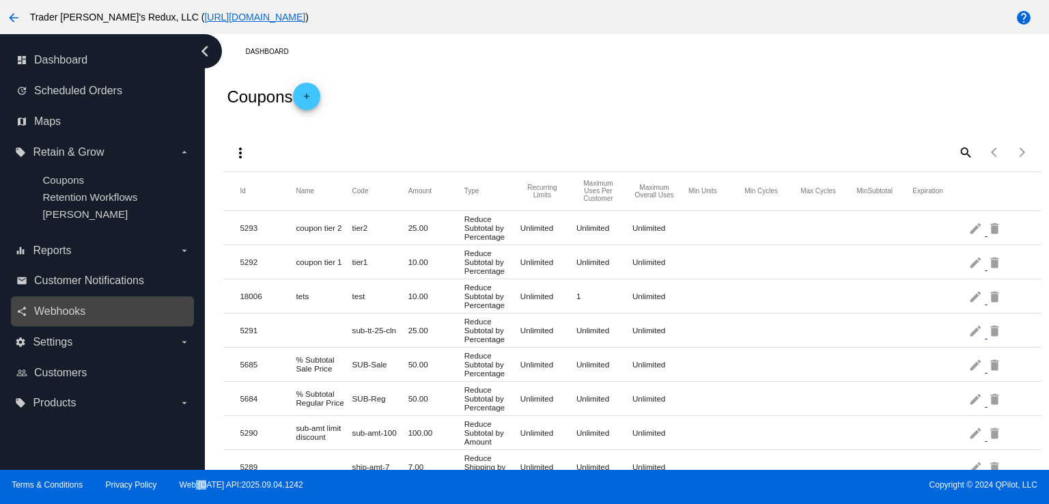
click at [41, 304] on link "share Webhooks" at bounding box center [102, 312] width 173 height 22
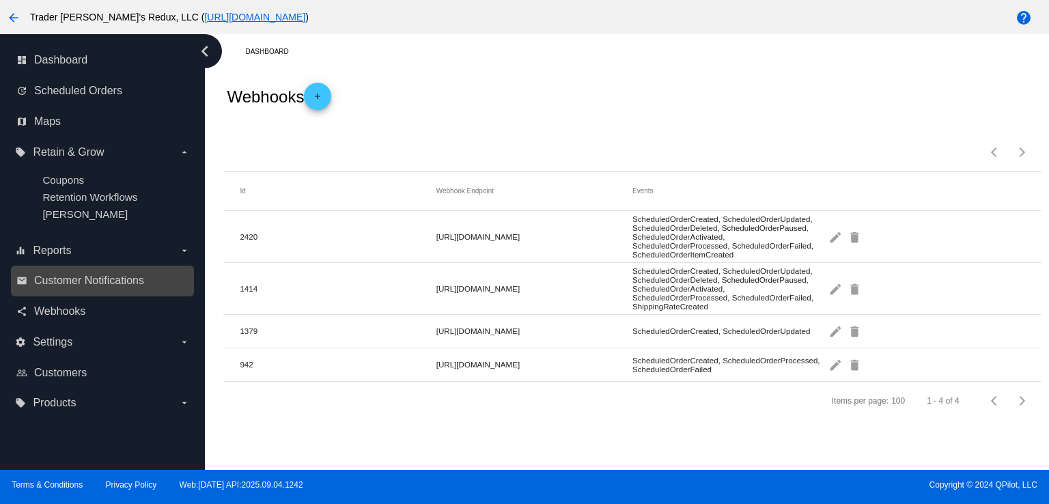
click at [93, 289] on div "dashboard Dashboard update Scheduled Orders map Maps local_offer Retain & Grow …" at bounding box center [524, 252] width 1049 height 436
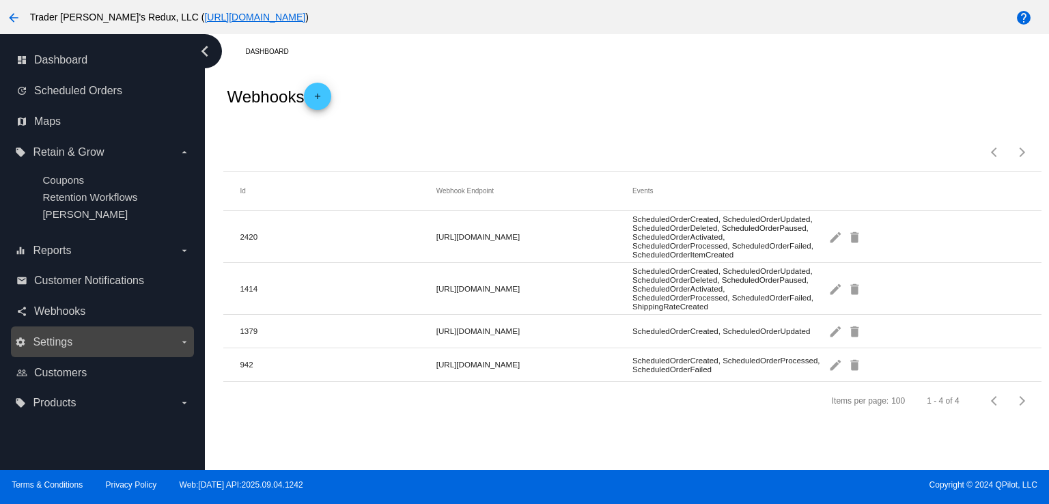
click at [66, 342] on span "Settings" at bounding box center [53, 342] width 40 height 12
click at [0, 0] on input "settings Settings arrow_drop_down" at bounding box center [0, 0] width 0 height 0
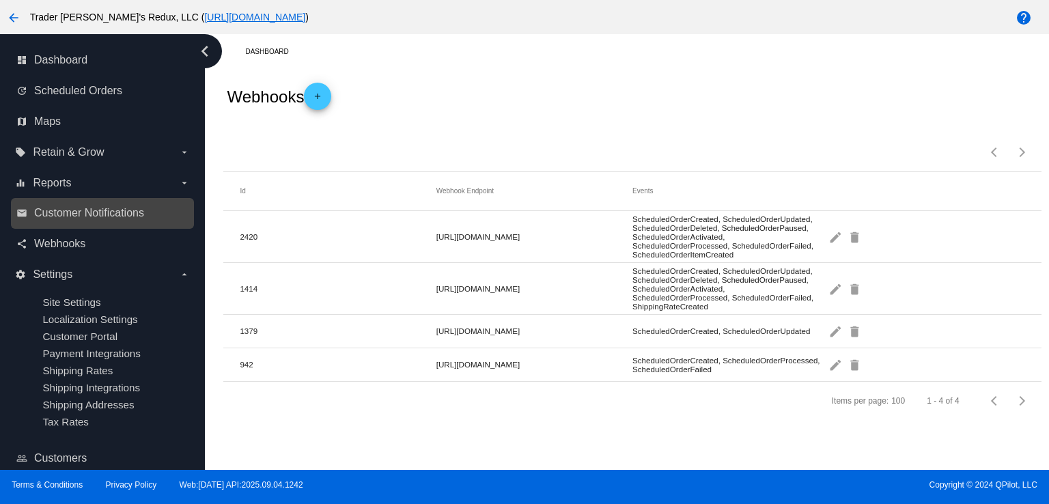
click at [83, 221] on link "email Customer Notifications" at bounding box center [102, 213] width 173 height 22
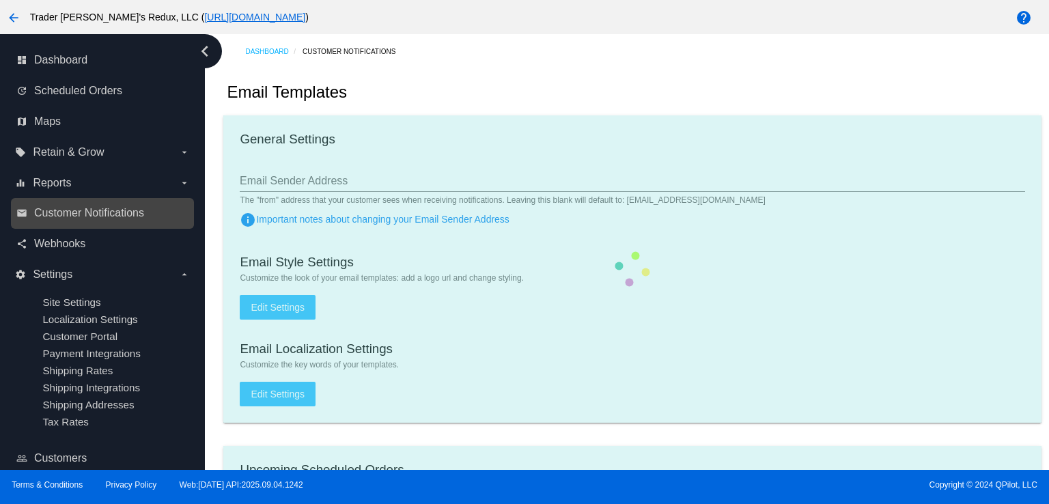
checkbox input "true"
type input "1"
checkbox input "true"
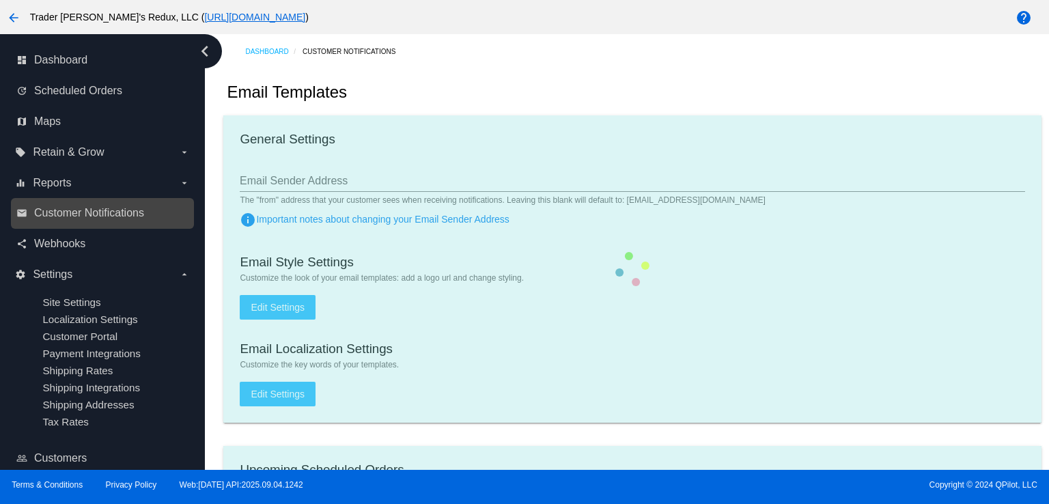
checkbox input "true"
type input "[EMAIL_ADDRESS][DOMAIN_NAME]"
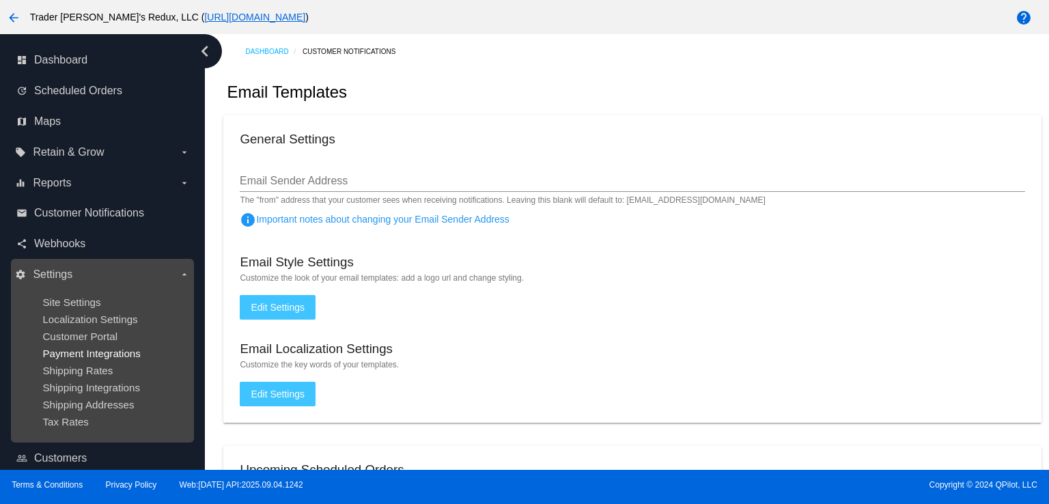
click at [89, 348] on span "Payment Integrations" at bounding box center [91, 354] width 98 height 12
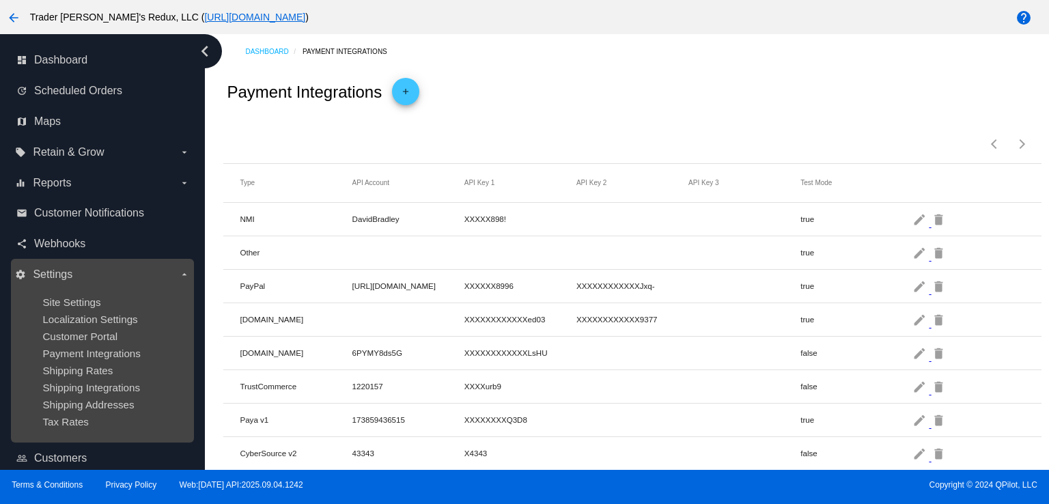
click at [82, 346] on ul "Site Settings Localization Settings Customer Portal Payment Integrations Shippi…" at bounding box center [102, 361] width 174 height 153
click at [85, 331] on span "Customer Portal" at bounding box center [79, 337] width 75 height 12
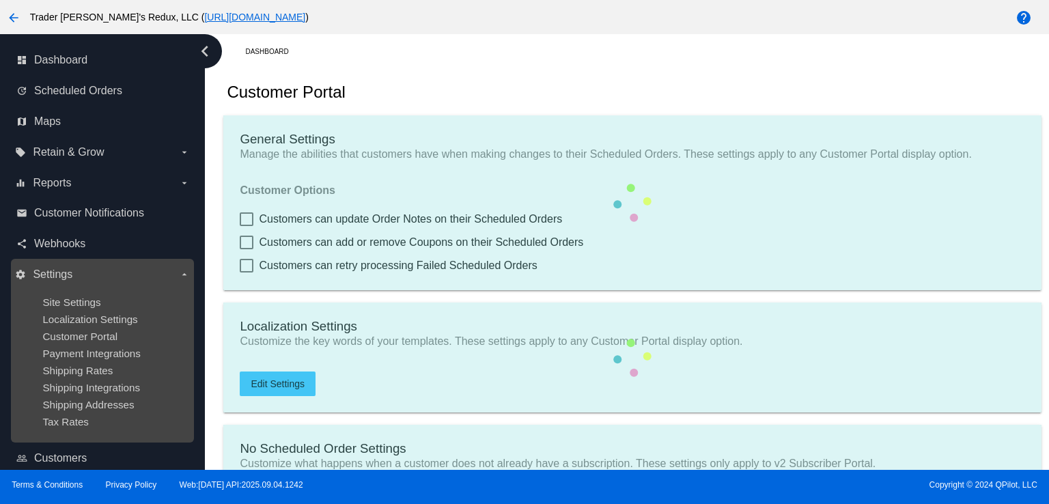
click at [113, 301] on div "Site Settings" at bounding box center [112, 302] width 141 height 12
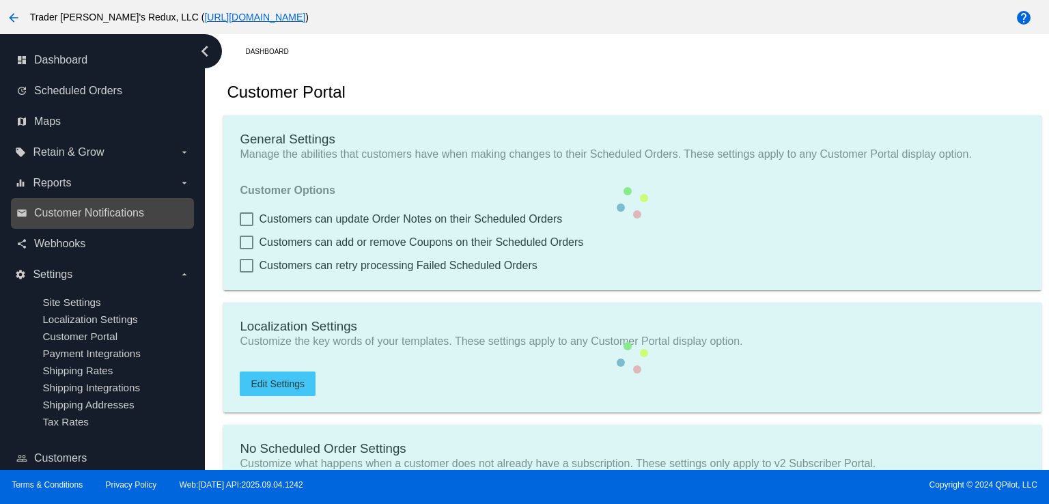
checkbox input "true"
type input "Create a Subscription"
type input "[URL][DOMAIN_NAME]"
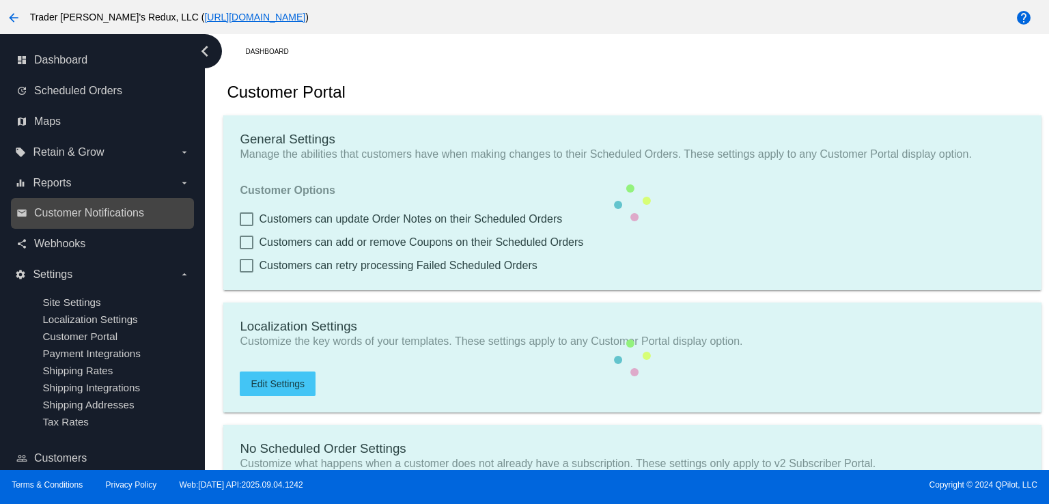
checkbox input "true"
type input "1"
type input "20"
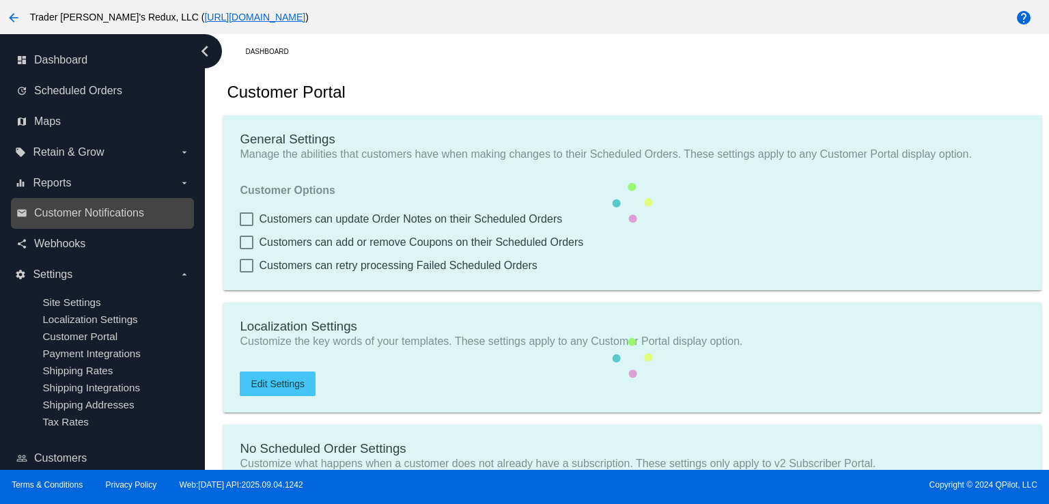
type input "500"
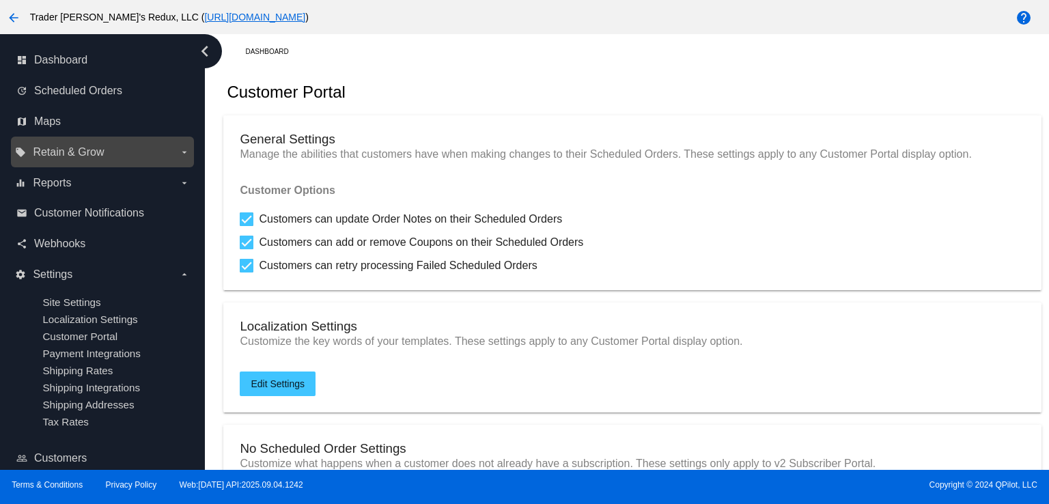
click at [102, 160] on label "local_offer Retain & Grow arrow_drop_down" at bounding box center [102, 152] width 174 height 22
click at [0, 0] on input "local_offer Retain & Grow arrow_drop_down" at bounding box center [0, 0] width 0 height 0
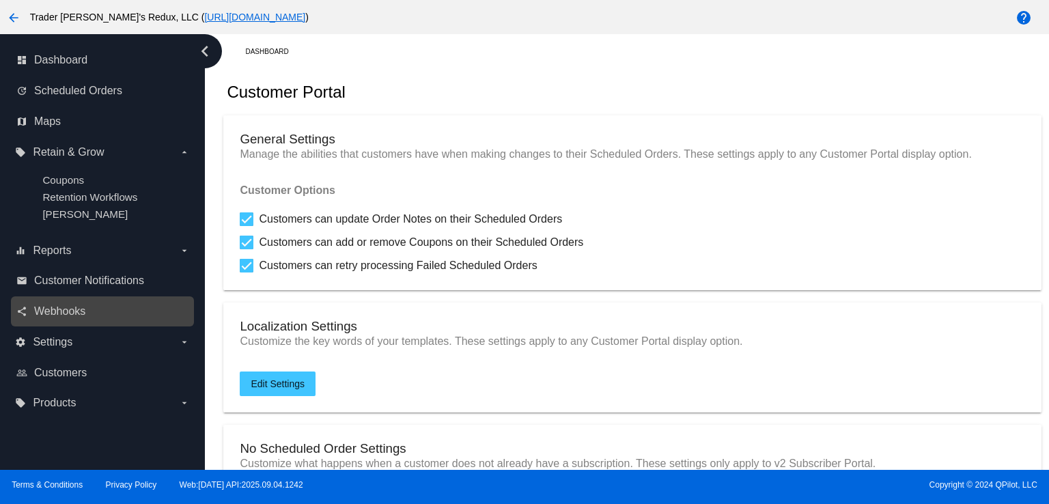
click at [128, 301] on link "share Webhooks" at bounding box center [102, 312] width 173 height 22
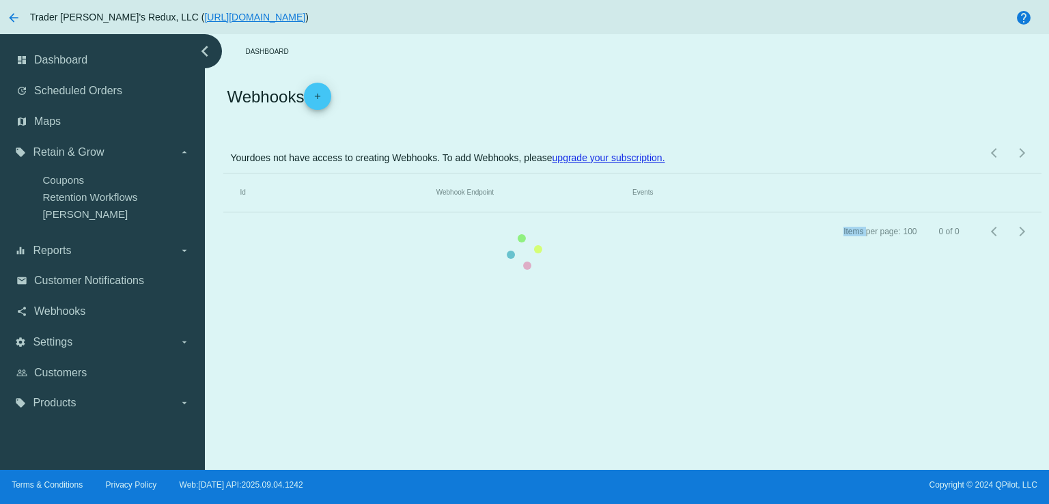
click at [223, 212] on mat-table "Id Webhook Endpoint Events" at bounding box center [632, 192] width 818 height 39
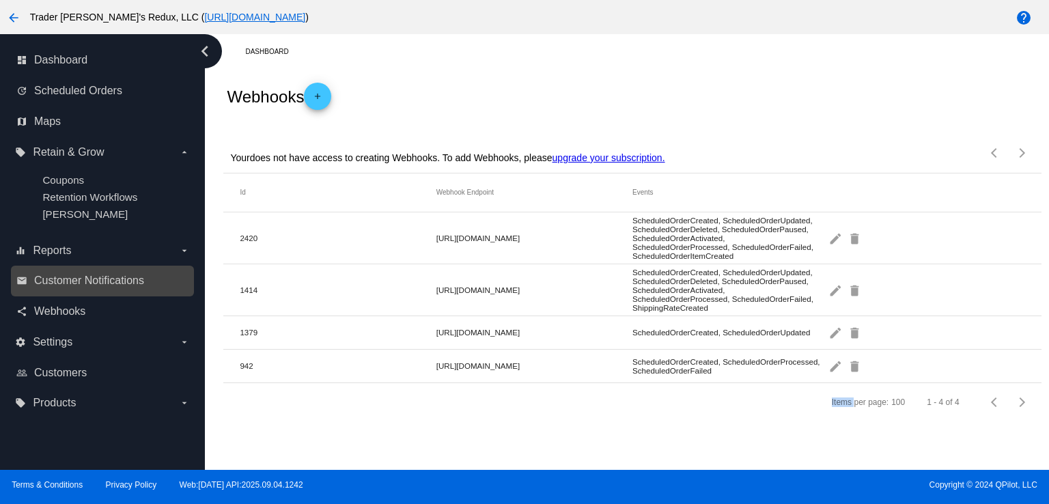
click at [125, 292] on link "email Customer Notifications" at bounding box center [102, 281] width 173 height 22
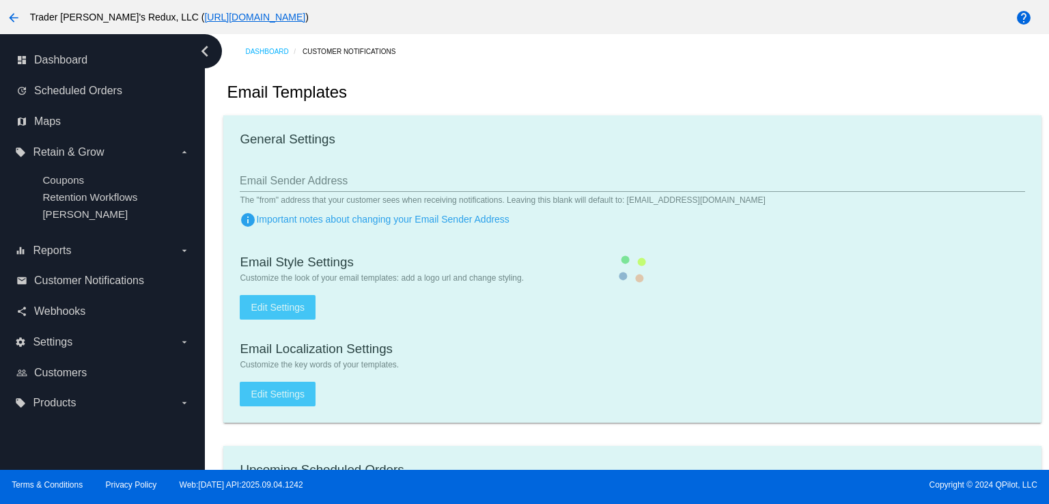
checkbox input "true"
type input "1"
checkbox input "true"
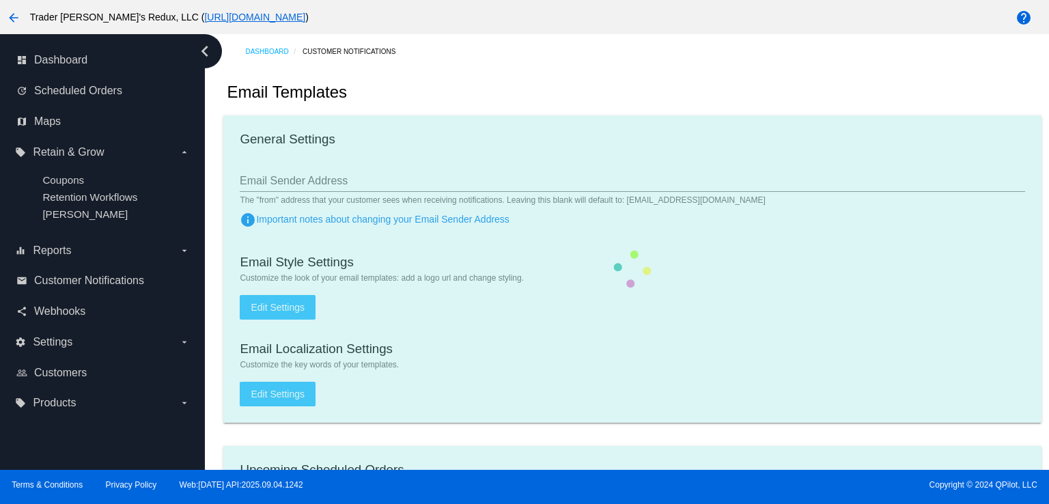
checkbox input "true"
type input "[EMAIL_ADDRESS][DOMAIN_NAME]"
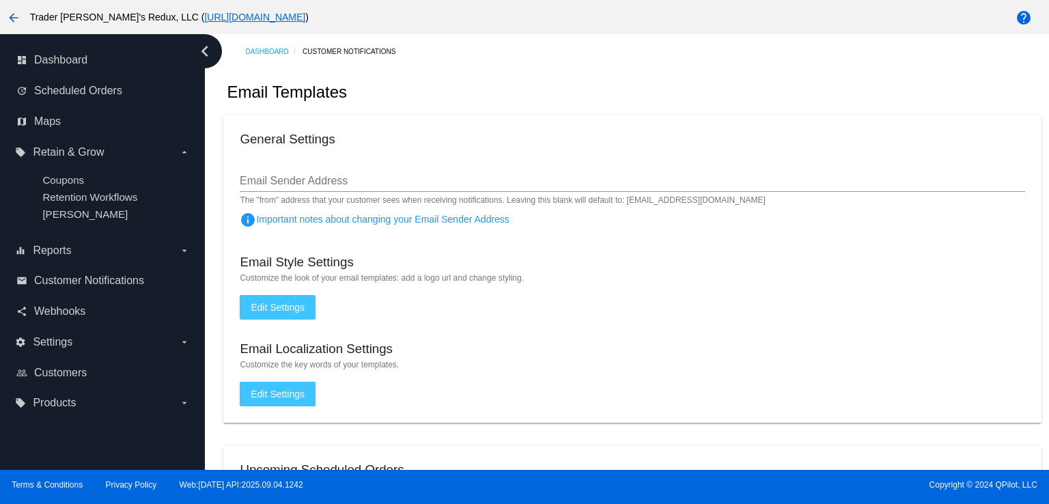
click at [484, 104] on div "Email Templates" at bounding box center [632, 92] width 818 height 46
click at [134, 98] on link "update Scheduled Orders" at bounding box center [102, 91] width 173 height 22
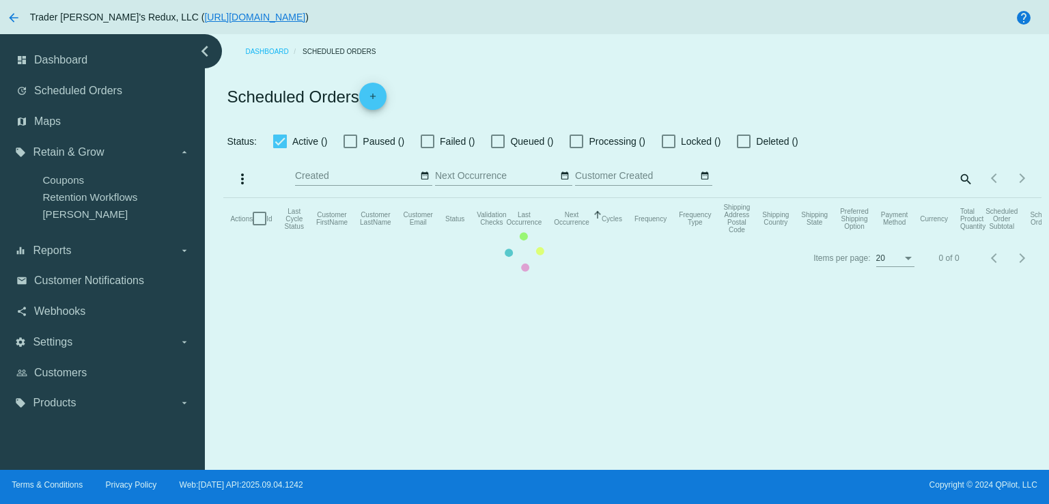
checkbox input "false"
click at [223, 198] on mat-table "Actions Id Last Cycle Status Customer FirstName Customer LastName Customer Emai…" at bounding box center [632, 218] width 818 height 41
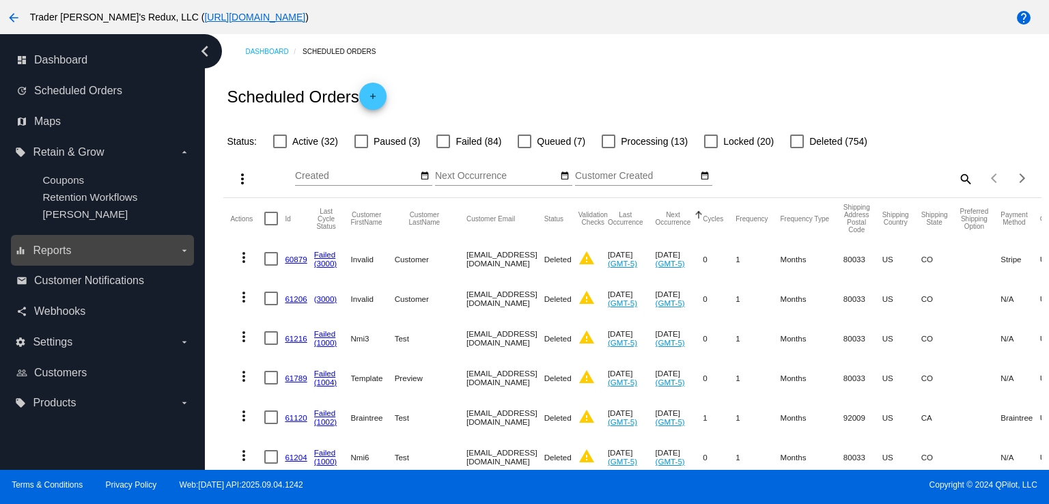
click at [142, 242] on label "equalizer Reports arrow_drop_down" at bounding box center [102, 251] width 174 height 22
click at [0, 0] on input "equalizer Reports arrow_drop_down" at bounding box center [0, 0] width 0 height 0
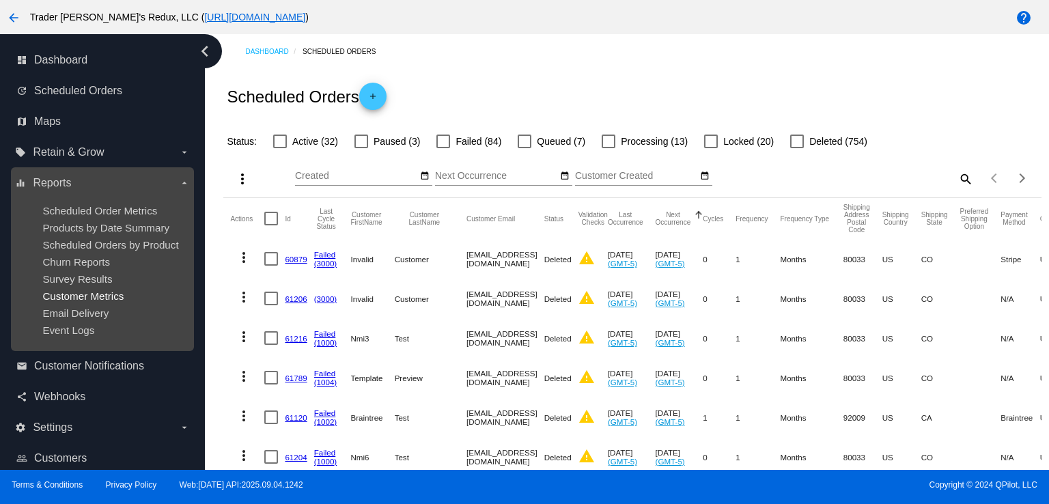
click at [88, 296] on span "Customer Metrics" at bounding box center [82, 296] width 81 height 12
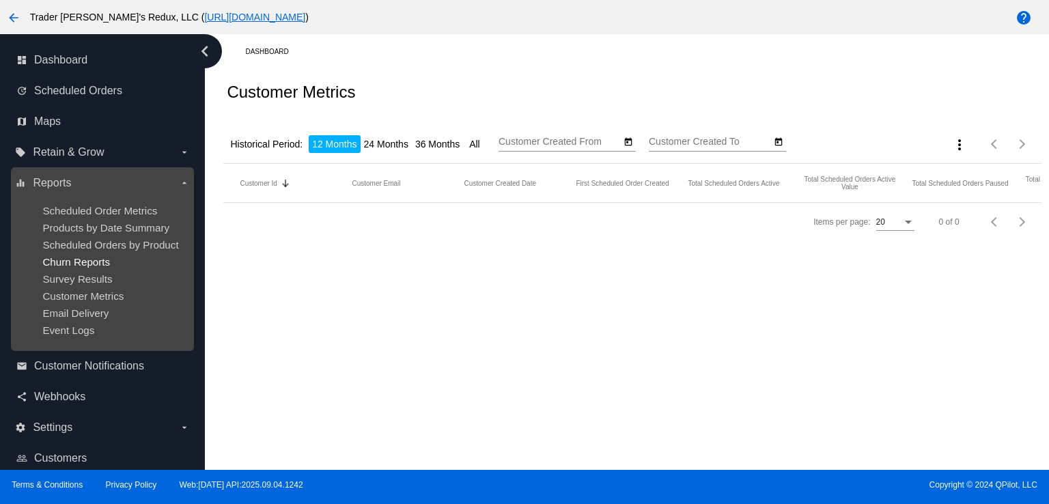
click at [89, 268] on span "Churn Reports" at bounding box center [76, 262] width 68 height 12
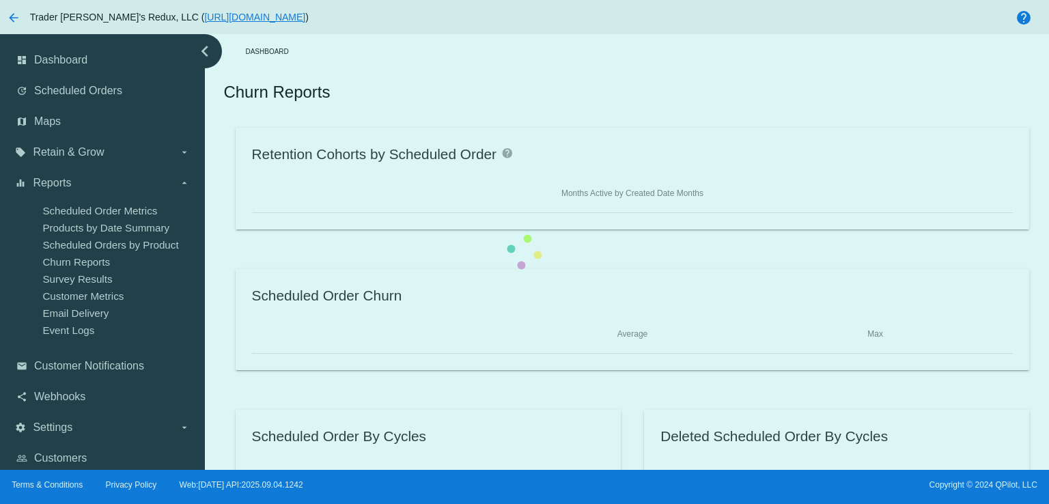
click at [223, 242] on div "Retention Cohorts by Scheduled Order help Months Active by Created Date Months …" at bounding box center [632, 319] width 818 height 383
click at [223, 222] on div "Retention Cohorts by Scheduled Order help Months Active by Created Date Months …" at bounding box center [632, 319] width 818 height 383
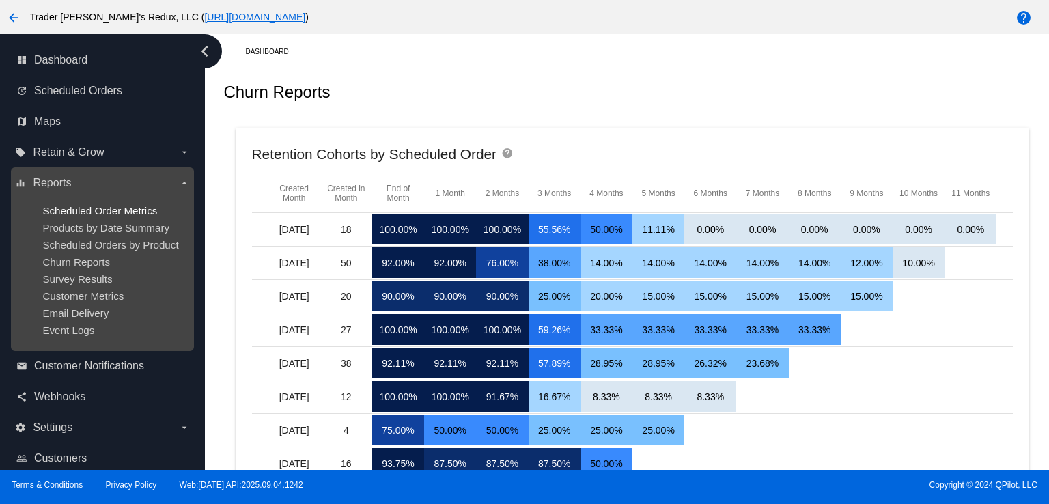
click at [145, 210] on div "dashboard Dashboard update Scheduled Orders map Maps local_offer Retain & Grow …" at bounding box center [524, 252] width 1049 height 436
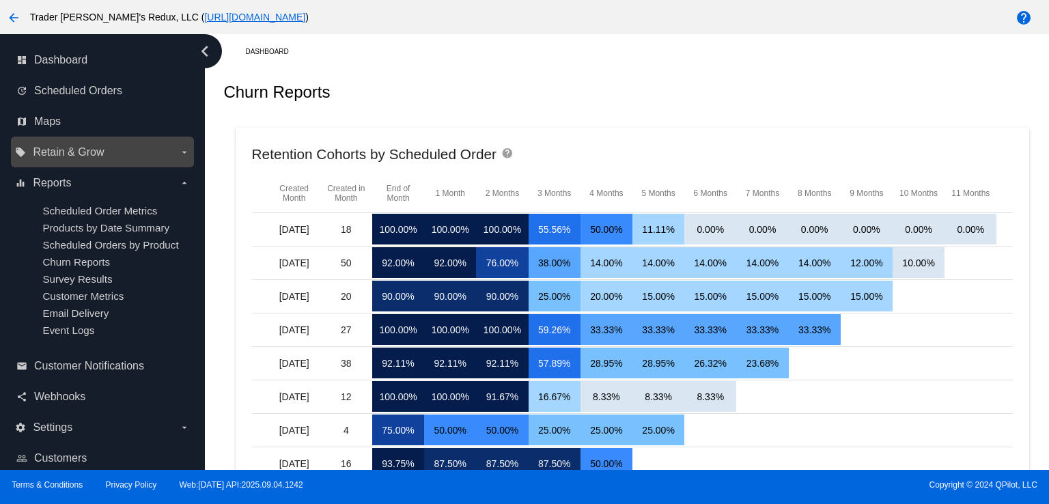
click at [115, 148] on label "local_offer Retain & Grow arrow_drop_down" at bounding box center [102, 152] width 174 height 22
click at [0, 0] on input "local_offer Retain & Grow arrow_drop_down" at bounding box center [0, 0] width 0 height 0
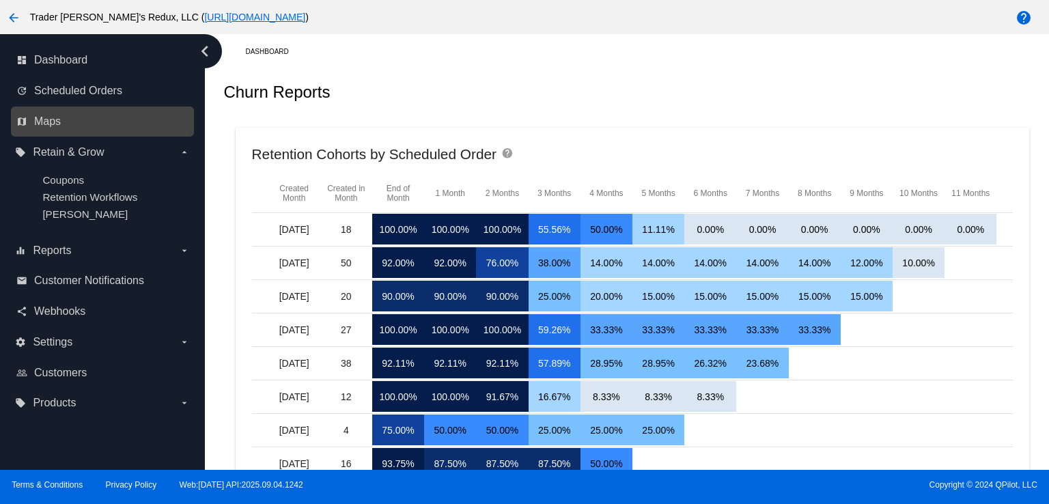
click at [96, 112] on link "map Maps" at bounding box center [102, 122] width 173 height 22
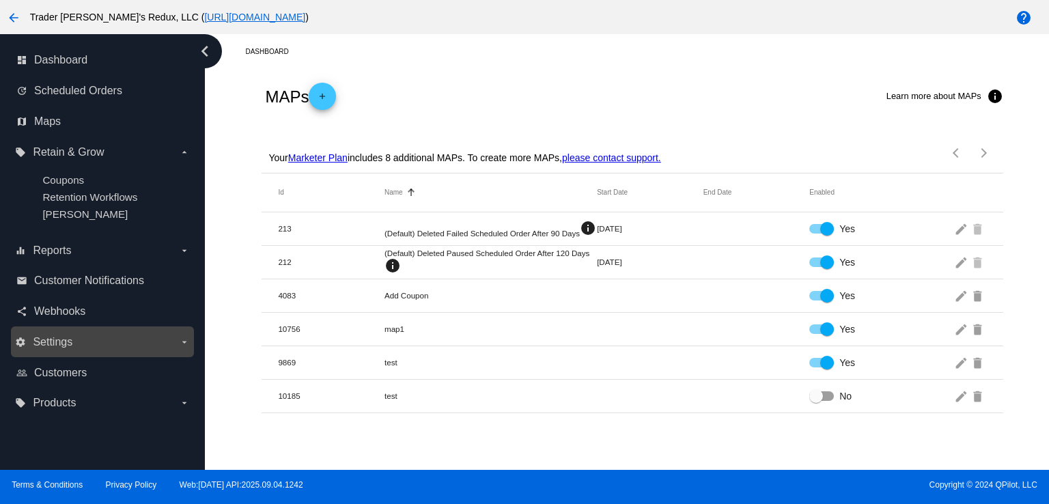
click at [40, 350] on label "settings Settings arrow_drop_down" at bounding box center [102, 342] width 174 height 22
click at [0, 0] on input "settings Settings arrow_drop_down" at bounding box center [0, 0] width 0 height 0
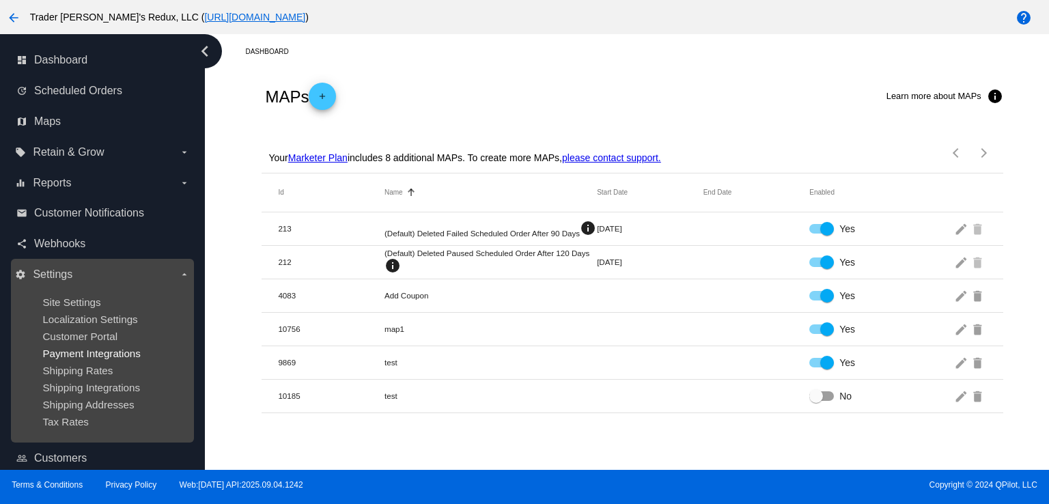
click at [65, 352] on span "Payment Integrations" at bounding box center [91, 354] width 98 height 12
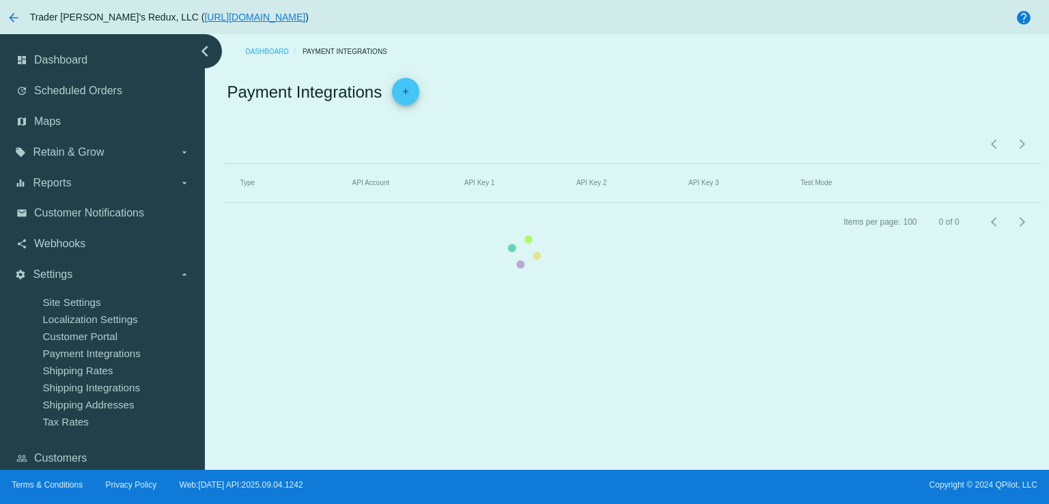
click at [223, 203] on mat-table "Type API Account API Key 1 API Key 2 API Key 3 Test Mode" at bounding box center [632, 183] width 818 height 39
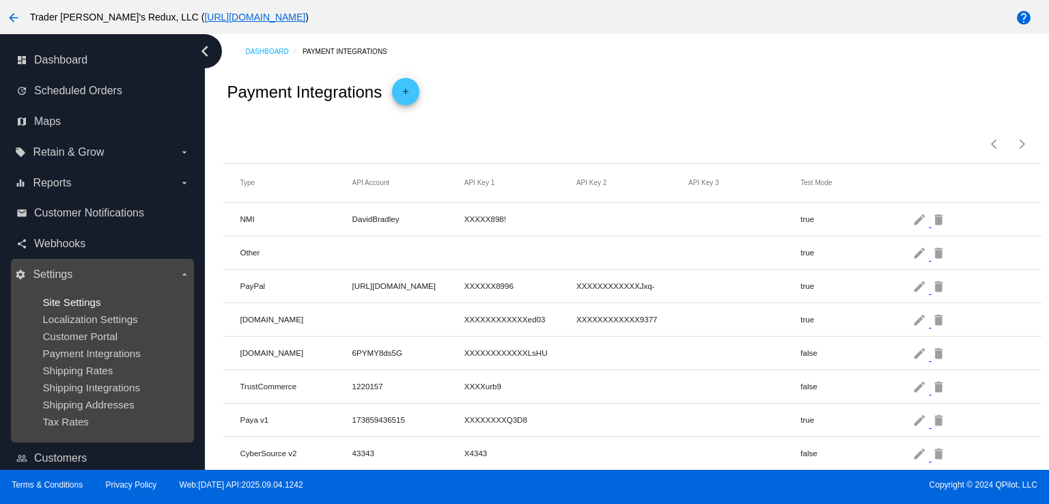
click at [94, 307] on span "Site Settings" at bounding box center [71, 302] width 58 height 12
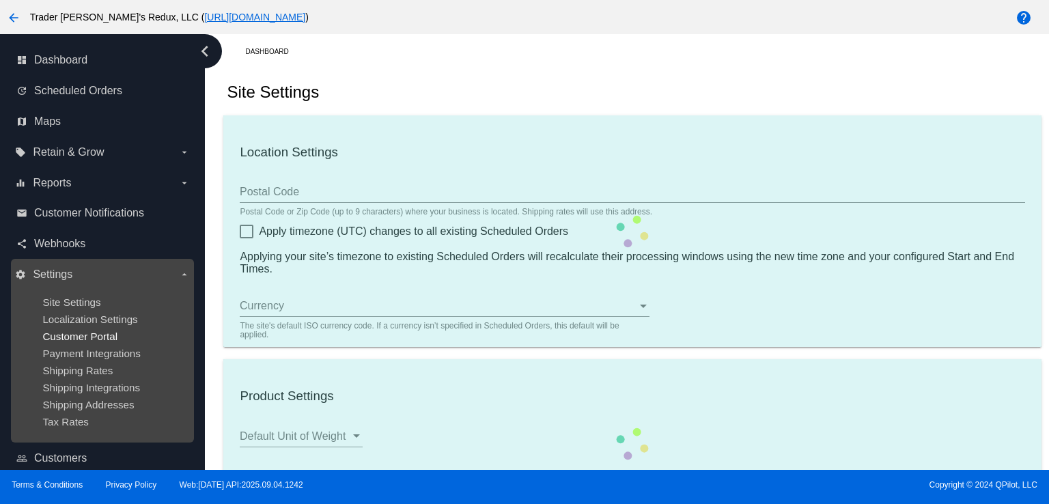
click at [79, 341] on span "Customer Portal" at bounding box center [79, 337] width 75 height 12
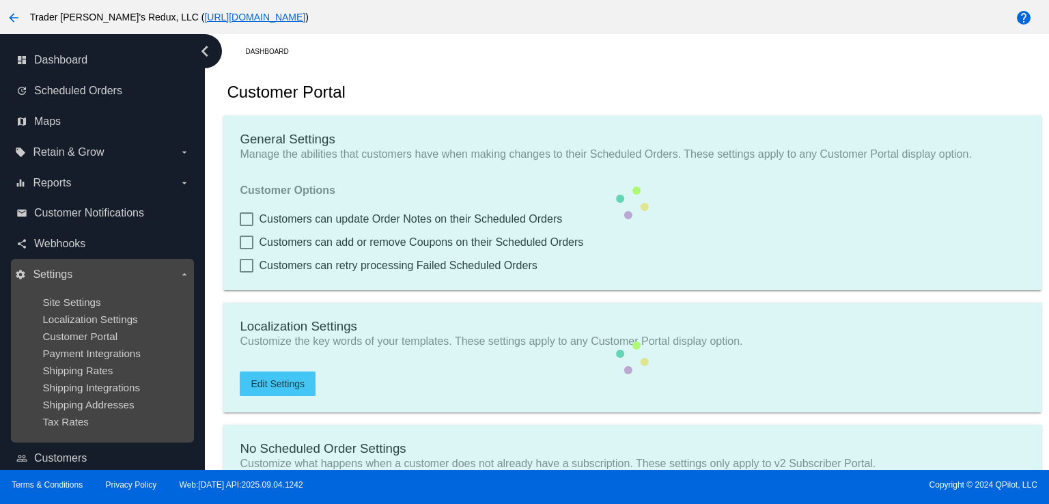
click at [78, 347] on ul "Site Settings Localization Settings Customer Portal Payment Integrations Shippi…" at bounding box center [102, 361] width 174 height 153
checkbox input "true"
type input "Create a Subscription"
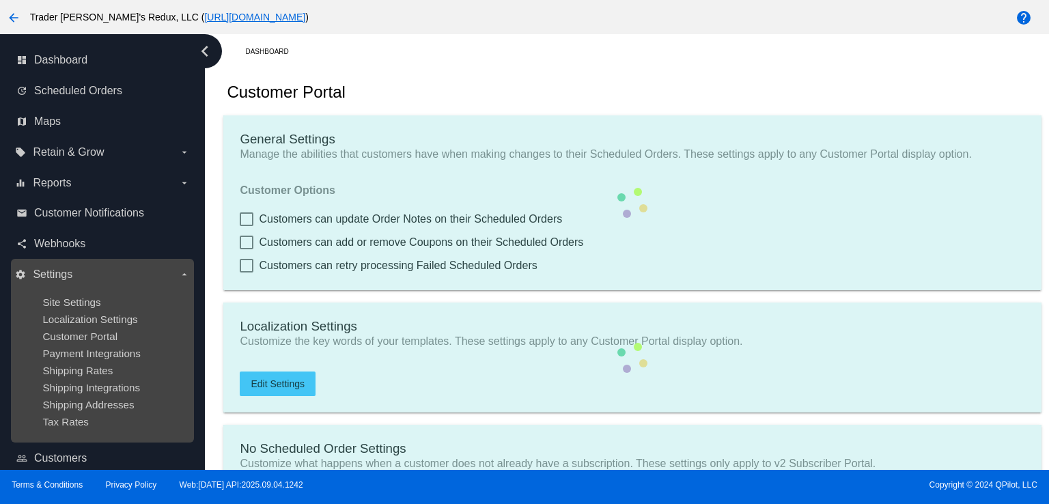
type input "[URL][DOMAIN_NAME]"
checkbox input "true"
type input "1"
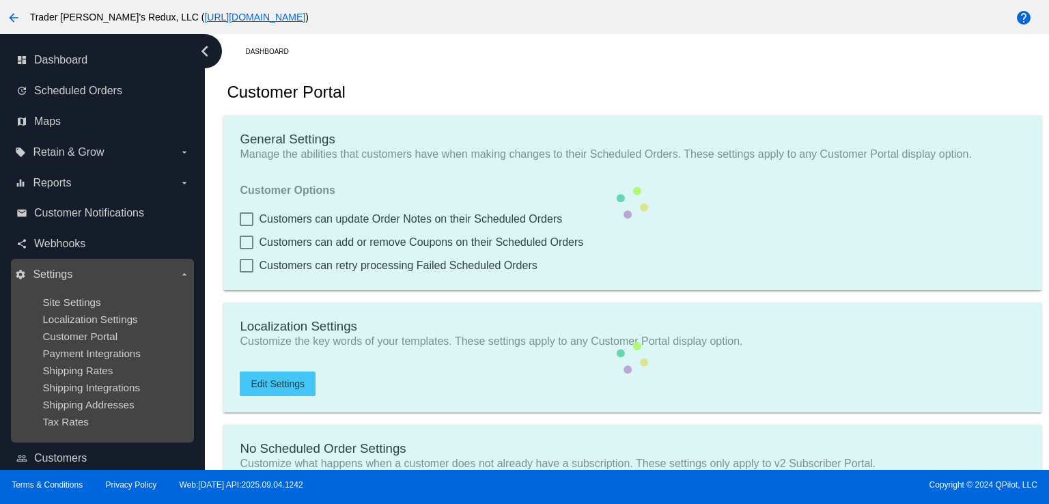
type input "20"
type input "500"
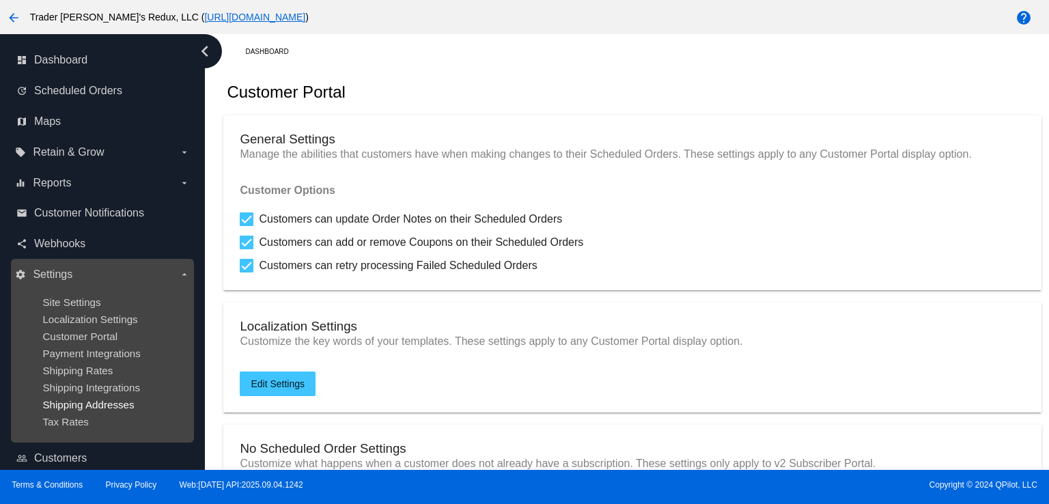
drag, startPoint x: 158, startPoint y: 403, endPoint x: 79, endPoint y: 408, distance: 79.4
click at [150, 406] on div "Shipping Addresses" at bounding box center [112, 405] width 141 height 12
click at [79, 408] on span "Shipping Addresses" at bounding box center [88, 405] width 92 height 12
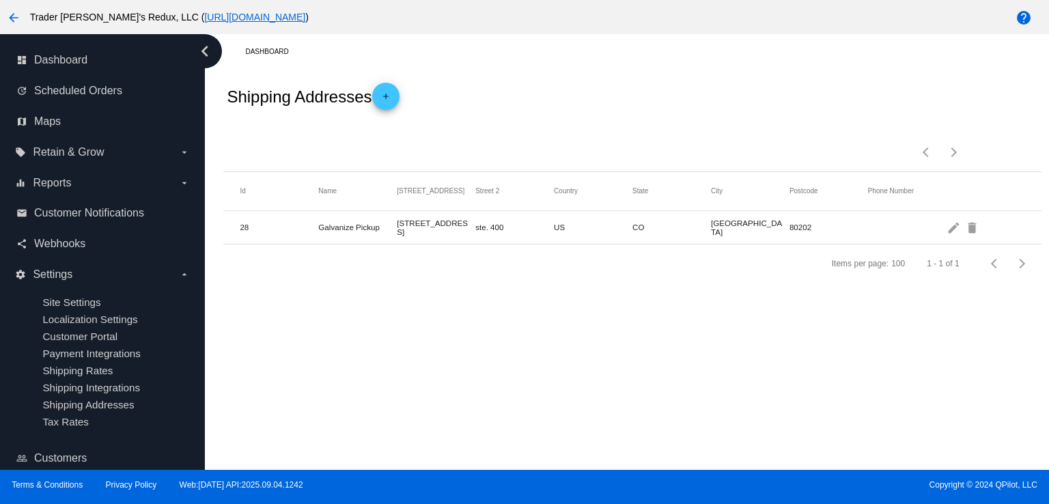
drag, startPoint x: 440, startPoint y: 348, endPoint x: 306, endPoint y: 425, distance: 154.9
click at [306, 425] on div "Dashboard Shipping Addresses add Items per page: 100 1 - 1 of 1 Id Name [GEOGRA…" at bounding box center [627, 252] width 844 height 436
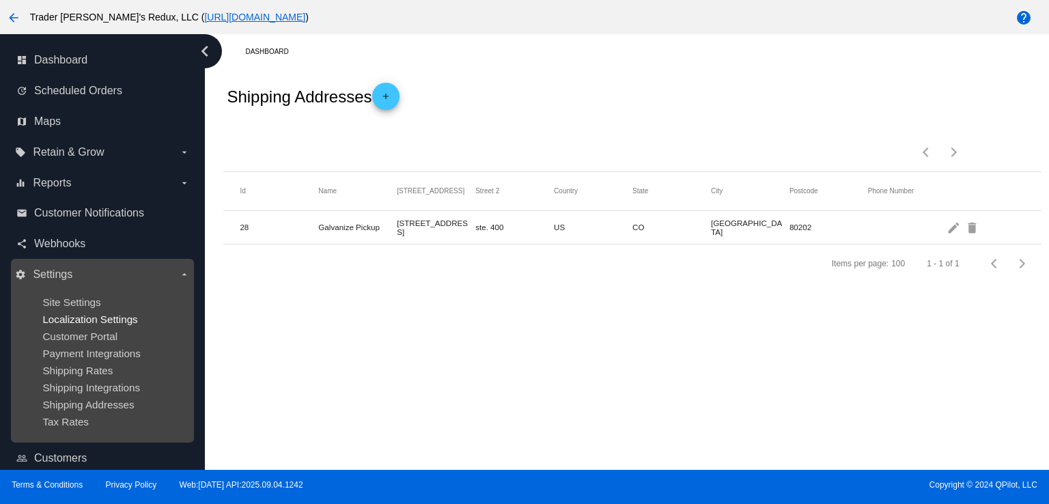
click at [120, 321] on span "Localization Settings" at bounding box center [89, 319] width 95 height 12
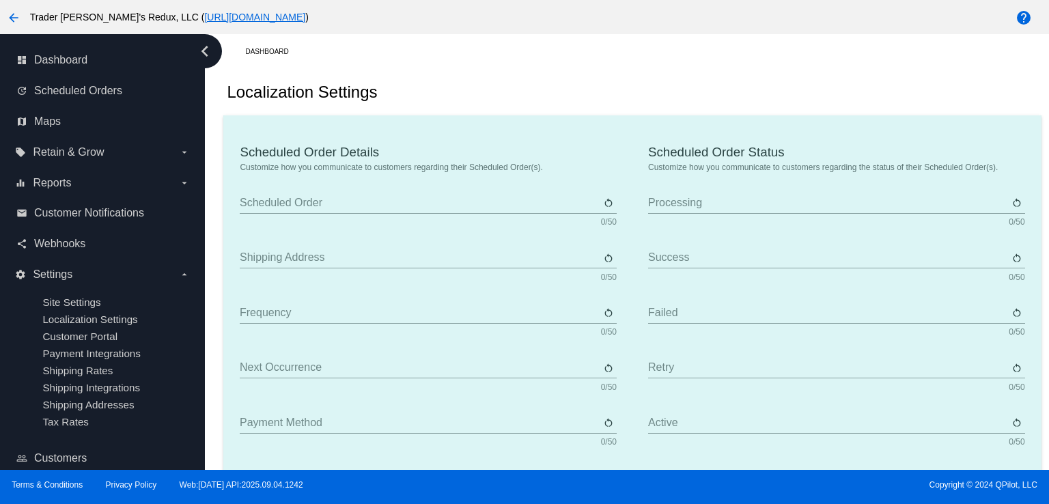
type input "Scheduled Order"
type input "Shipping address"
type input "Frequency"
type input "Next occurrence"
type input "Payment method"
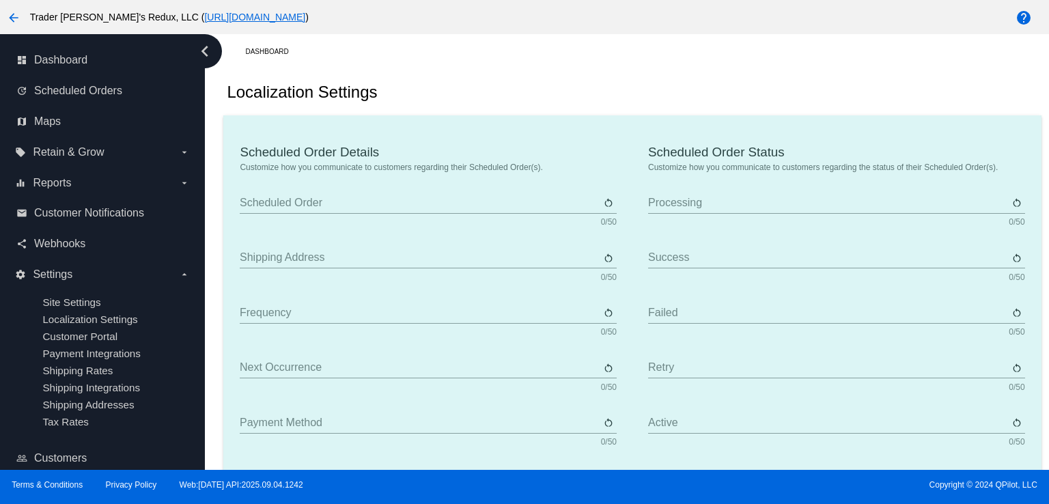
type input "Product"
type input "Quantity"
type input "Price"
type input "Out of stock"
type input "Subtotal"
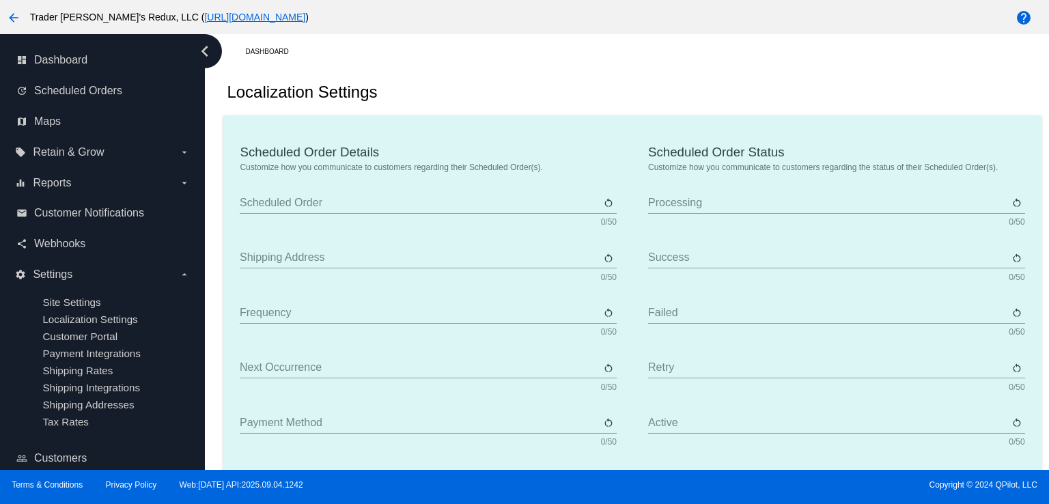
type input "Shipping"
type input "Tax"
type input "TBD"
type input "Total"
type input "No payment method"
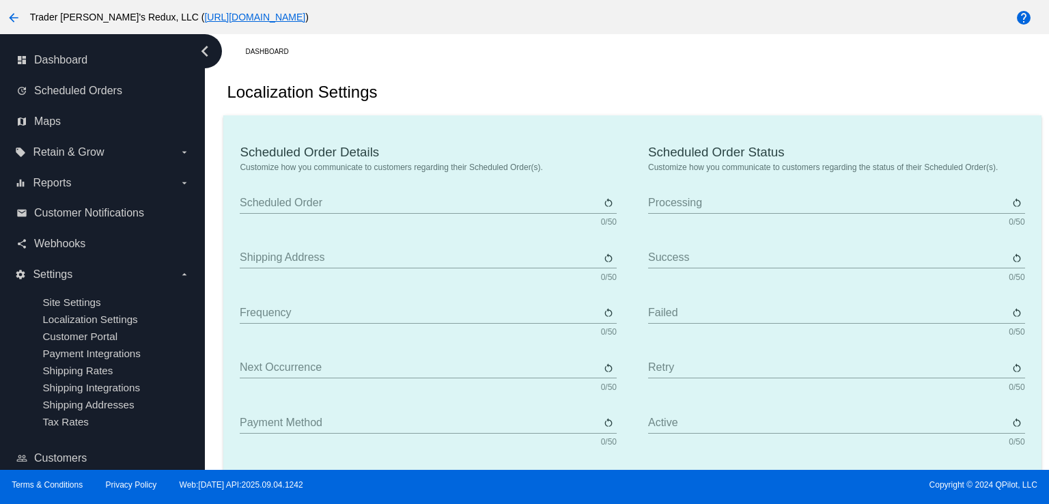
type input "Subscribe"
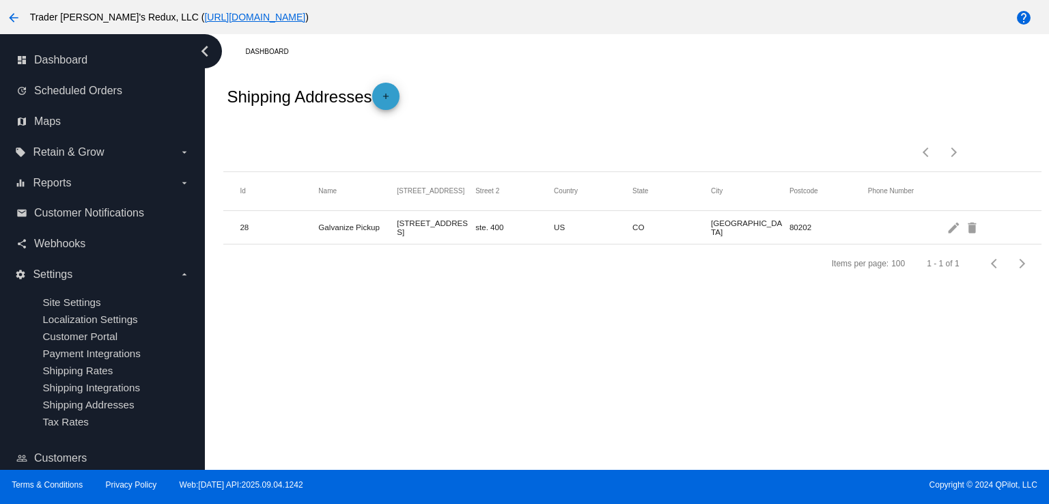
click at [391, 87] on span "add" at bounding box center [386, 99] width 16 height 33
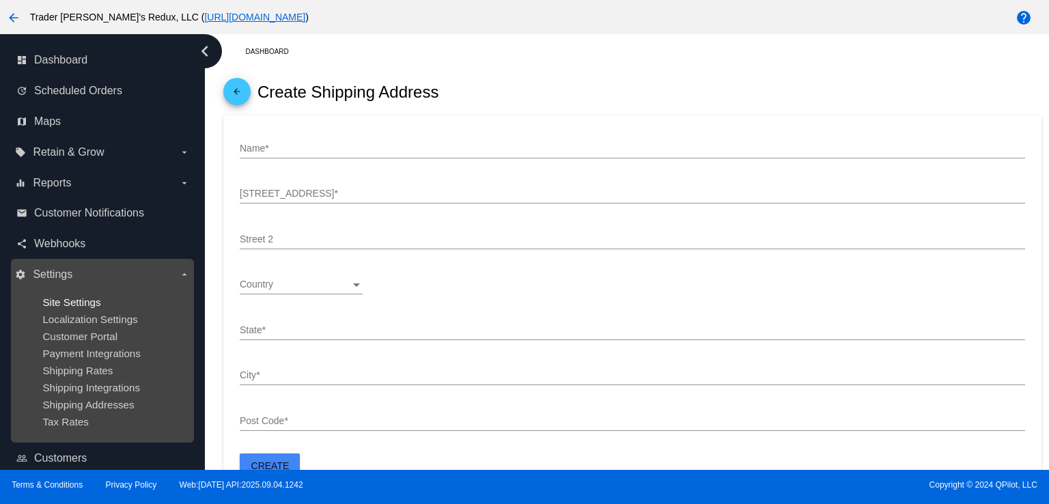
click at [61, 305] on span "Site Settings" at bounding box center [71, 302] width 58 height 12
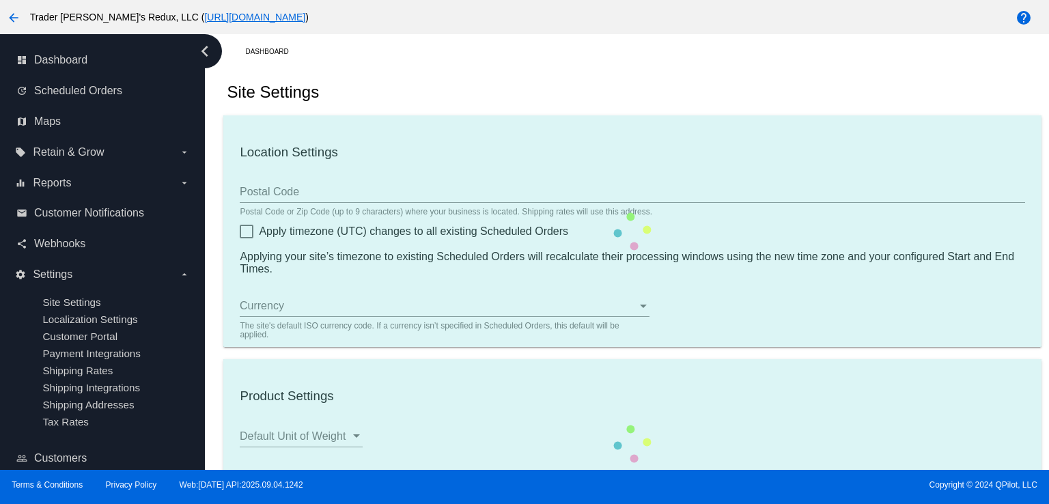
type input "80034"
checkbox input "true"
type input "09:00"
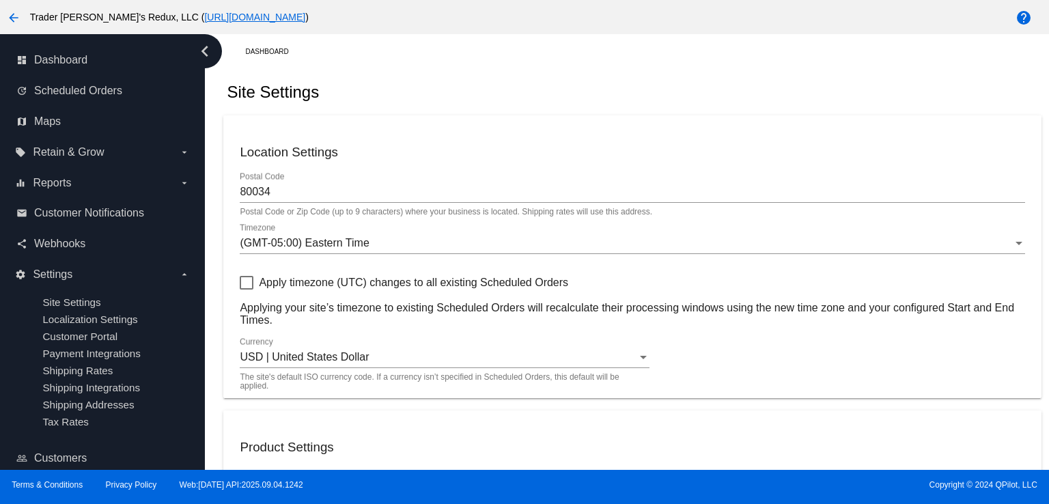
click at [657, 176] on div "80034 Postal Code" at bounding box center [632, 187] width 785 height 31
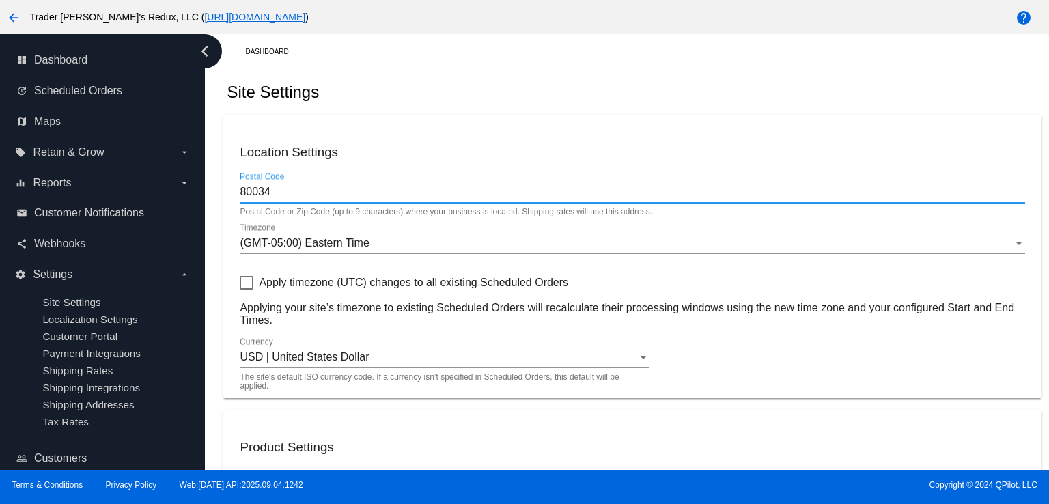
checkbox input "true"
